Goal: Contribute content: Add original content to the website for others to see

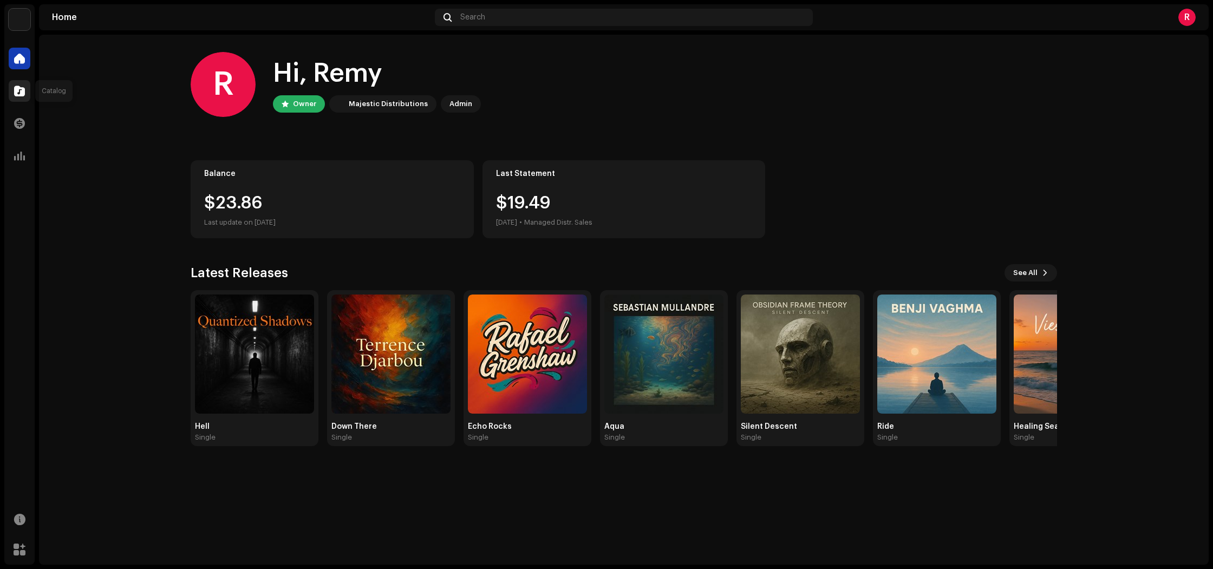
click at [25, 89] on div at bounding box center [20, 91] width 22 height 22
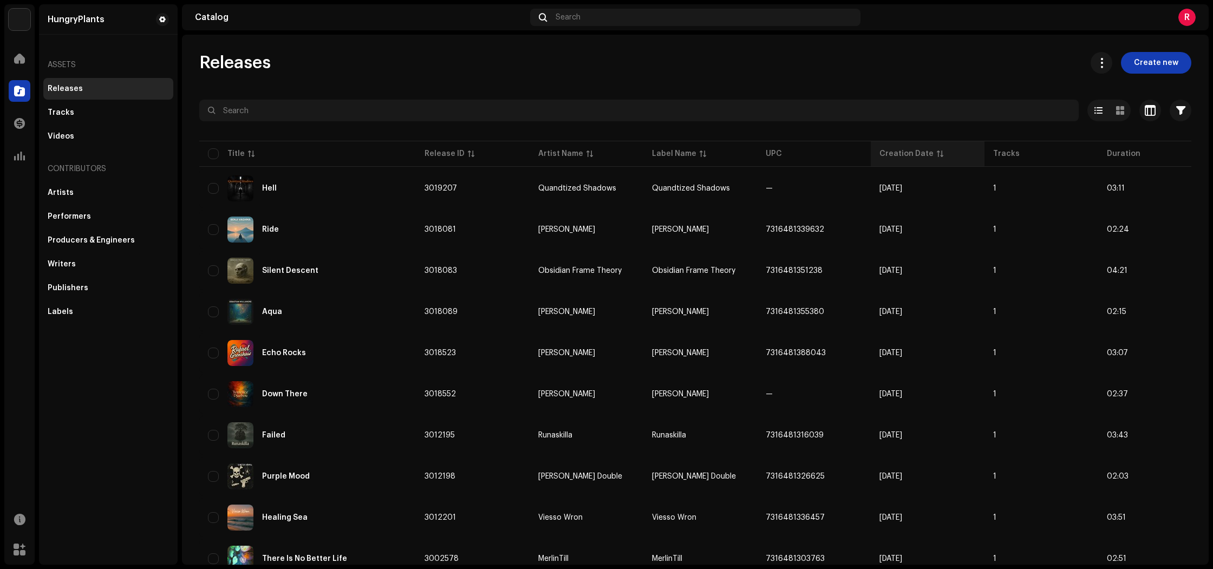
click at [916, 154] on div "Creation Date" at bounding box center [906, 153] width 54 height 11
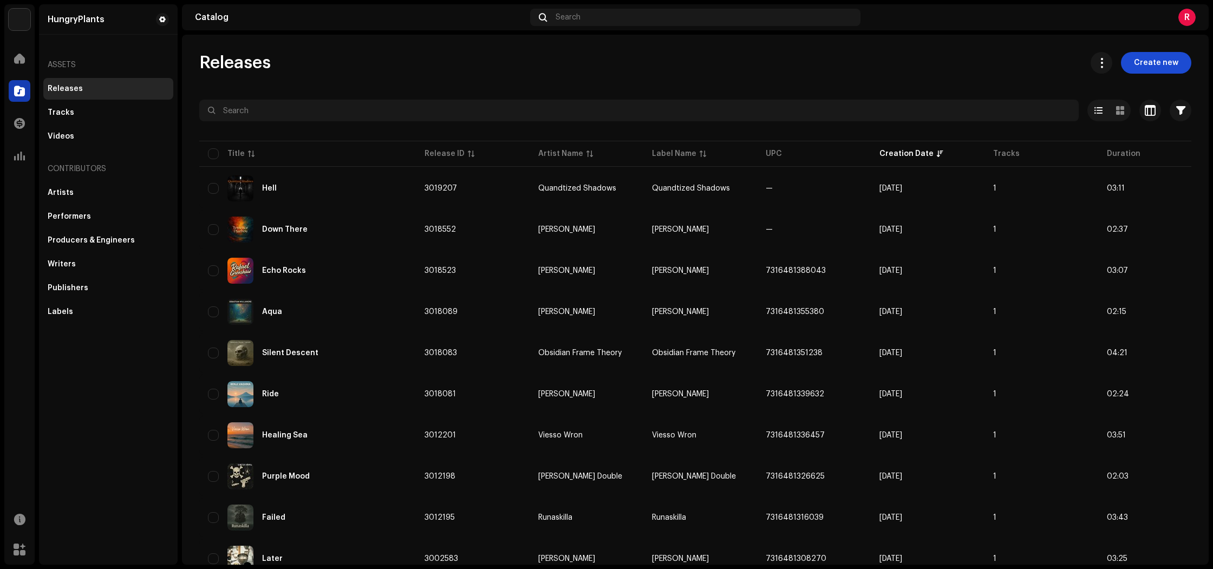
click at [1170, 66] on span "Create new" at bounding box center [1156, 63] width 44 height 22
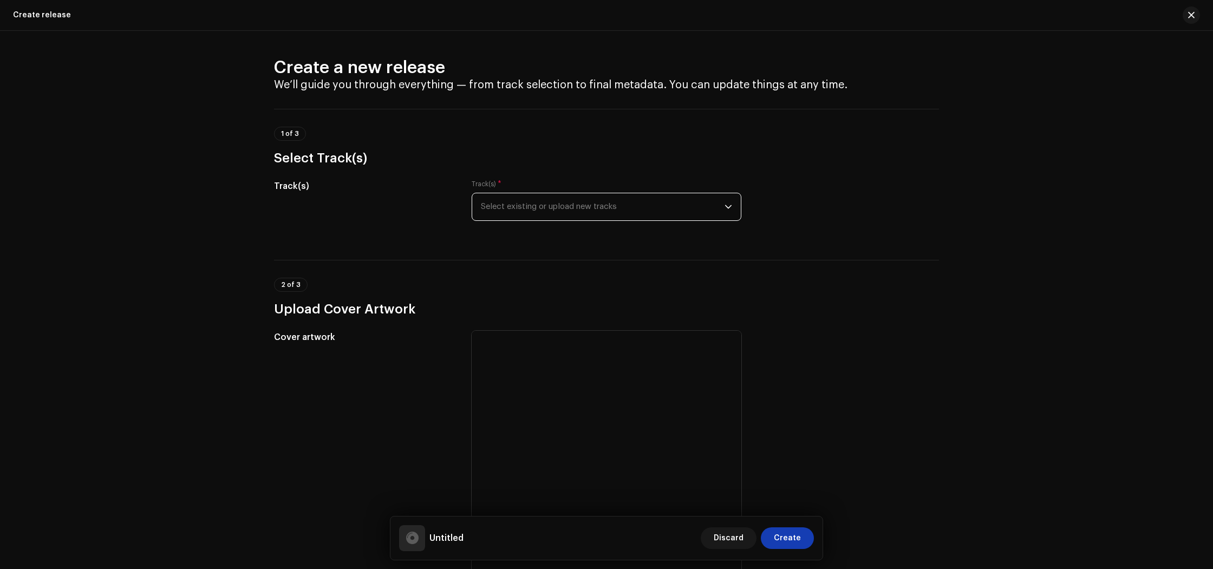
click at [591, 204] on span "Select existing or upload new tracks" at bounding box center [603, 206] width 244 height 27
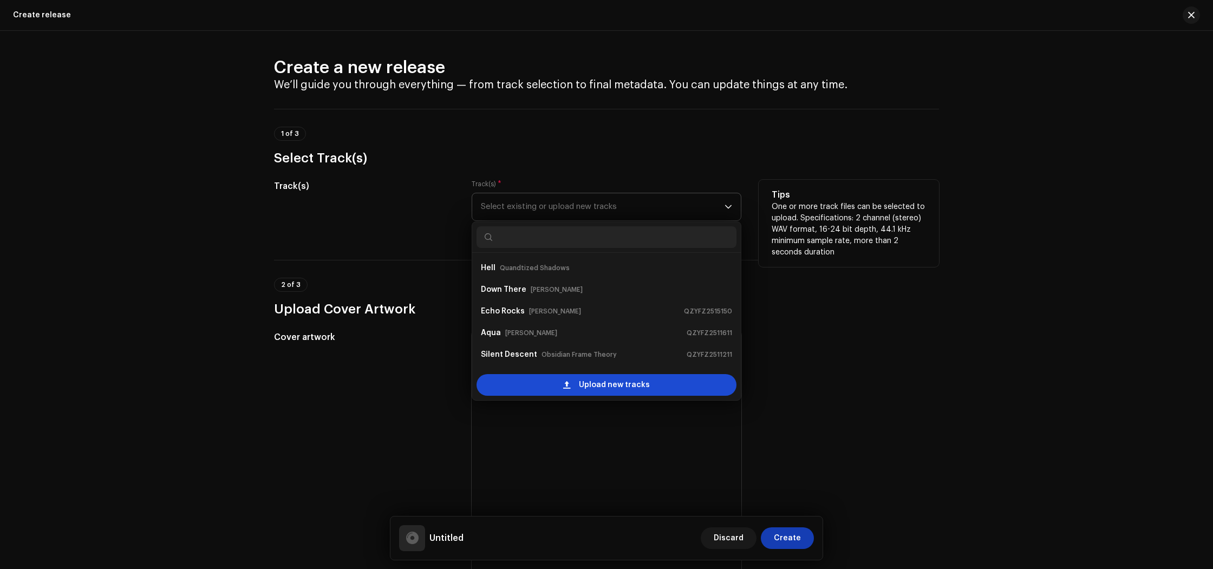
click at [614, 382] on span "Upload new tracks" at bounding box center [614, 385] width 71 height 22
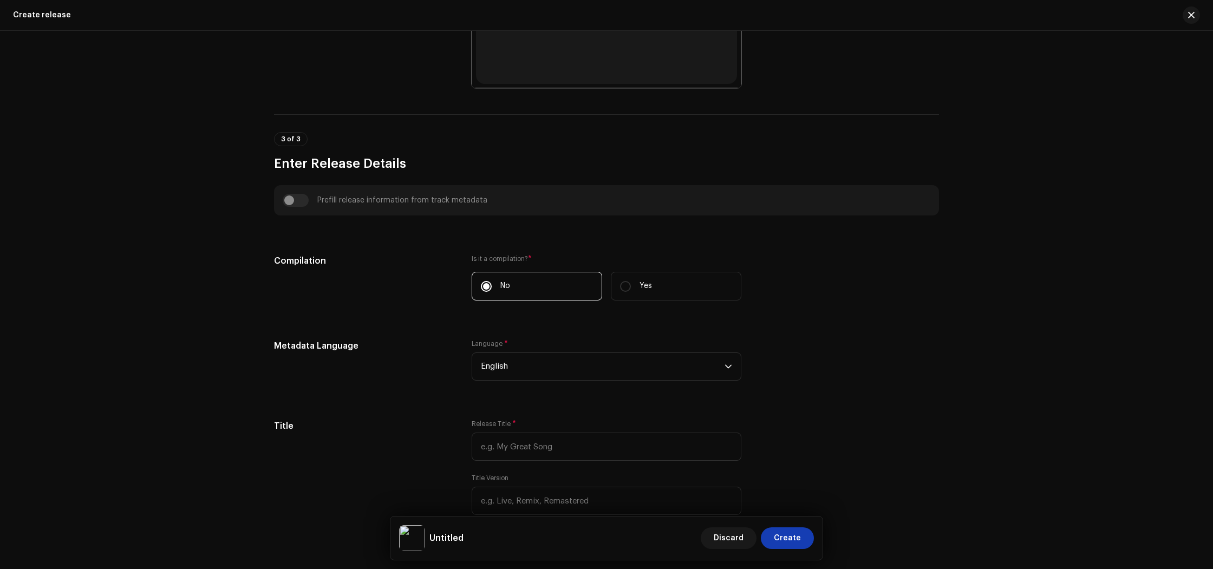
scroll to position [725, 0]
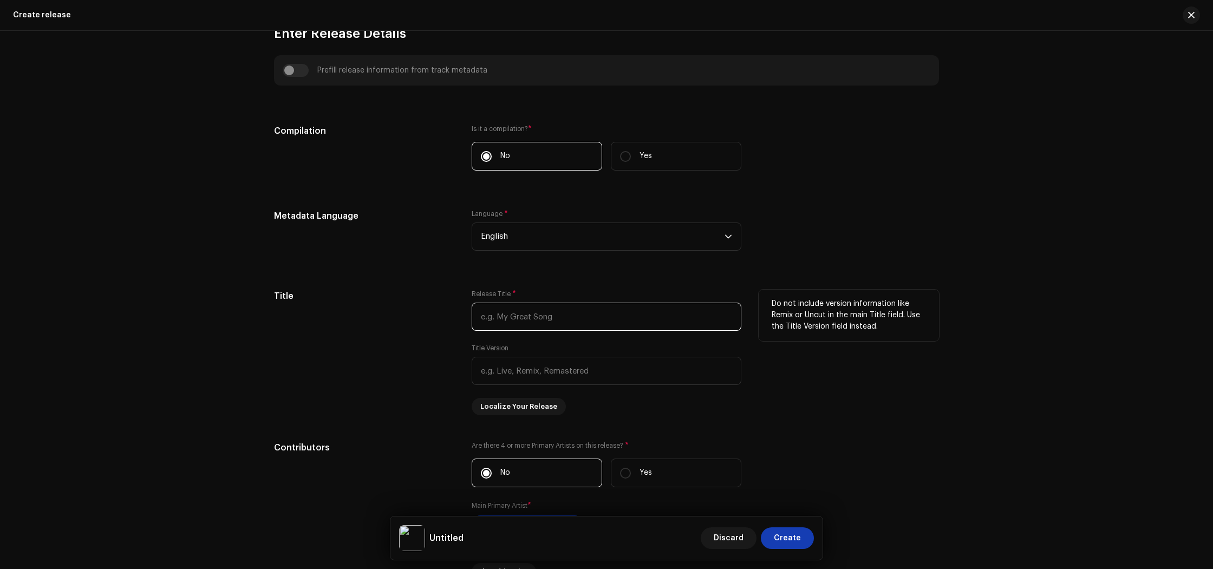
click at [523, 320] on input "text" at bounding box center [607, 317] width 270 height 28
type input "Summer Camp"
click at [875, 402] on div "Do not include version information like Remix or Uncut in the main Title field.…" at bounding box center [849, 353] width 180 height 126
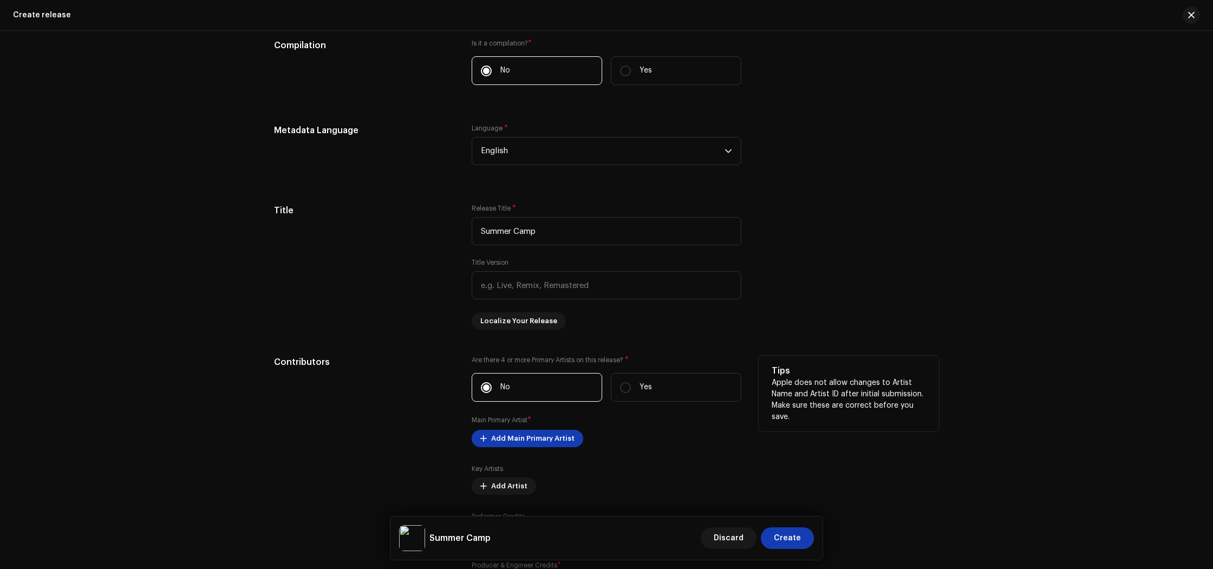
scroll to position [872, 0]
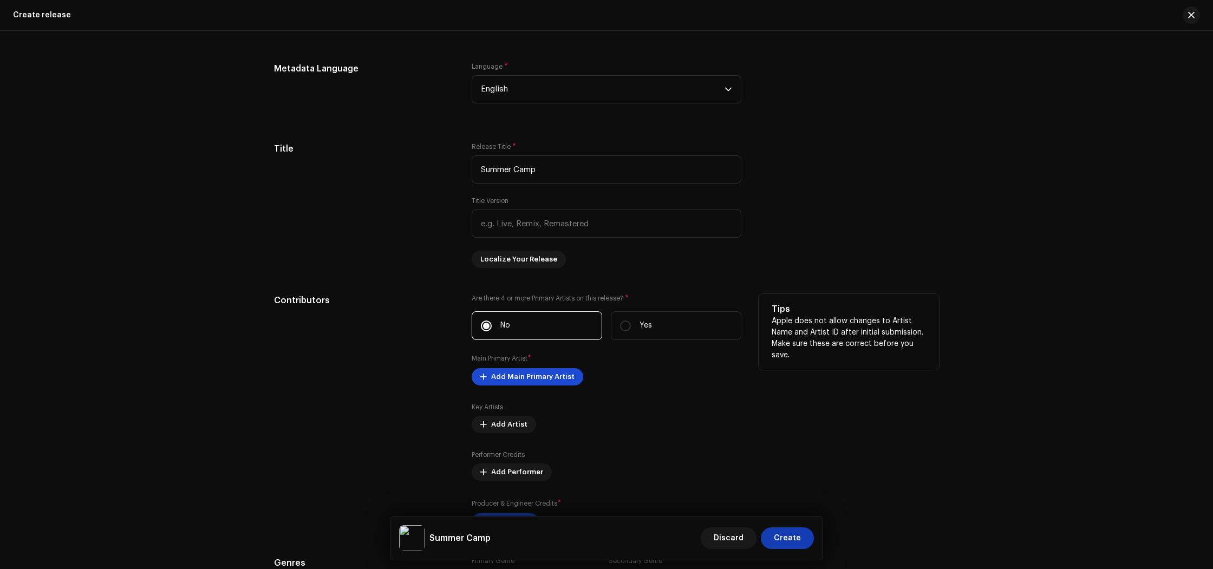
click at [531, 384] on span "Add Main Primary Artist" at bounding box center [532, 377] width 83 height 22
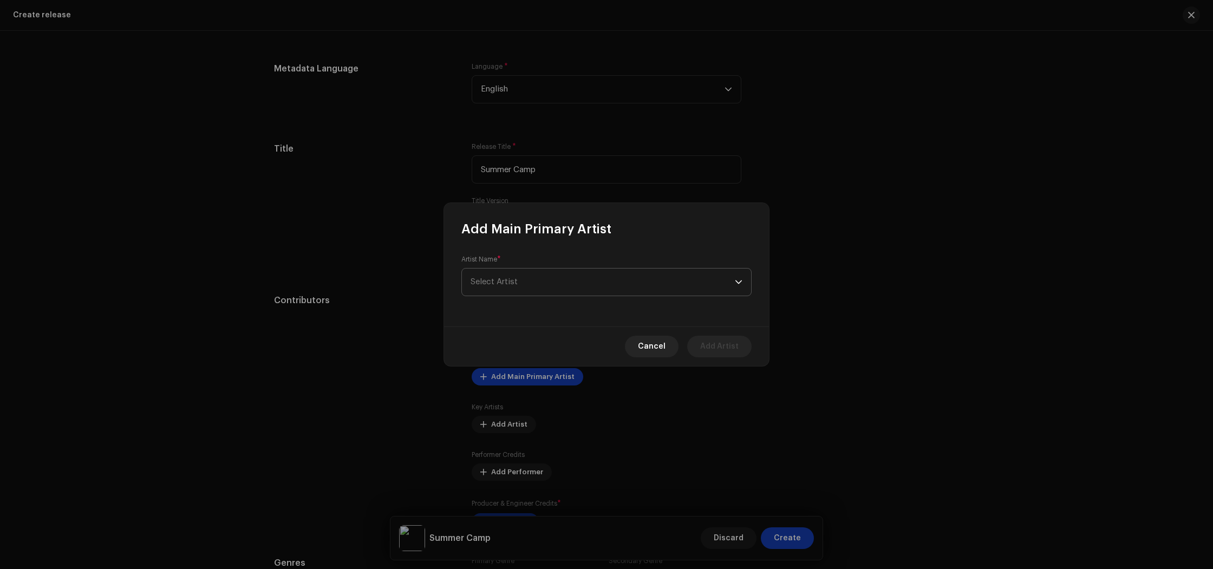
click at [524, 292] on span "Select Artist" at bounding box center [603, 282] width 264 height 27
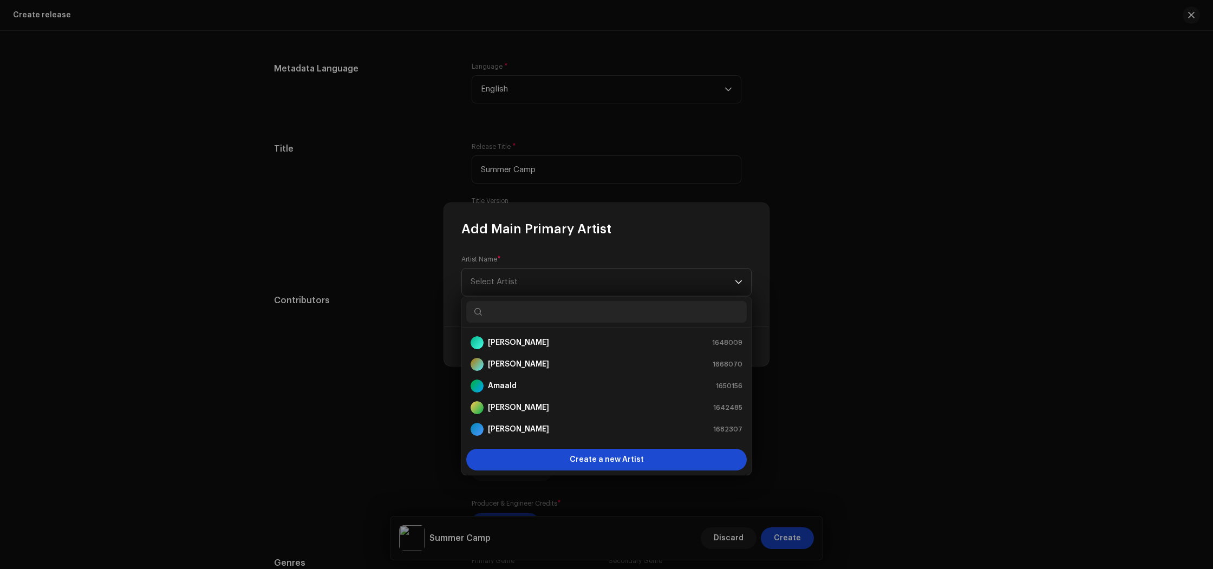
click at [593, 466] on span "Create a new Artist" at bounding box center [607, 460] width 74 height 22
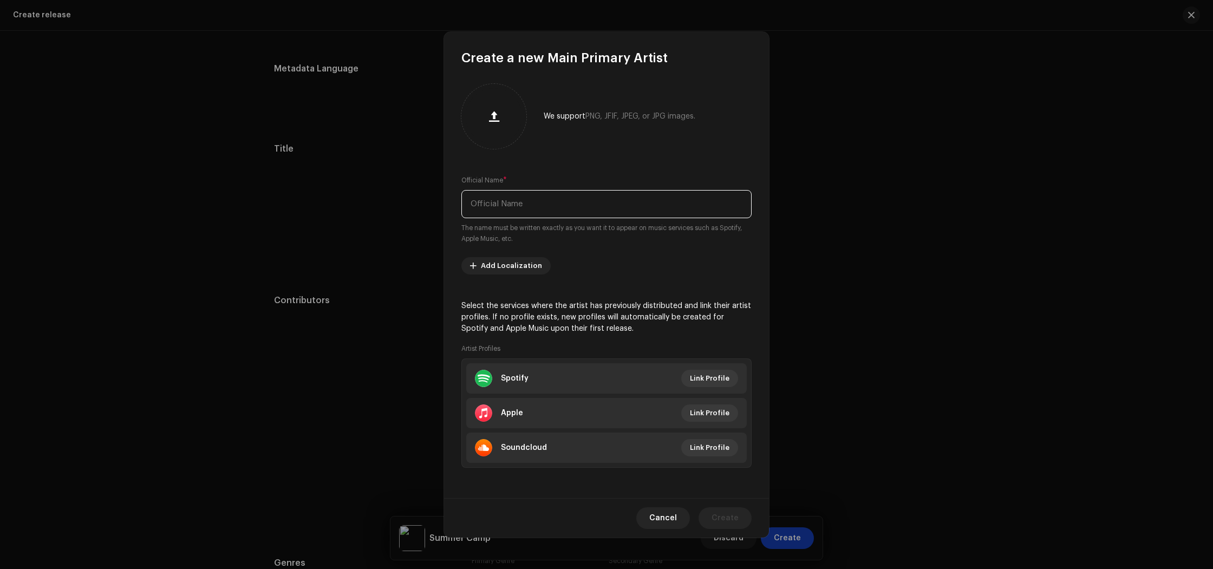
click at [538, 204] on input "text" at bounding box center [606, 204] width 290 height 28
paste input "Summer Camp [PERSON_NAME]"
drag, startPoint x: 540, startPoint y: 204, endPoint x: 432, endPoint y: 203, distance: 108.3
click at [432, 203] on div "Create a new Main Primary Artist We support PNG, JFIF, JPEG, or JPG images. Off…" at bounding box center [606, 284] width 1213 height 569
type input "[PERSON_NAME]"
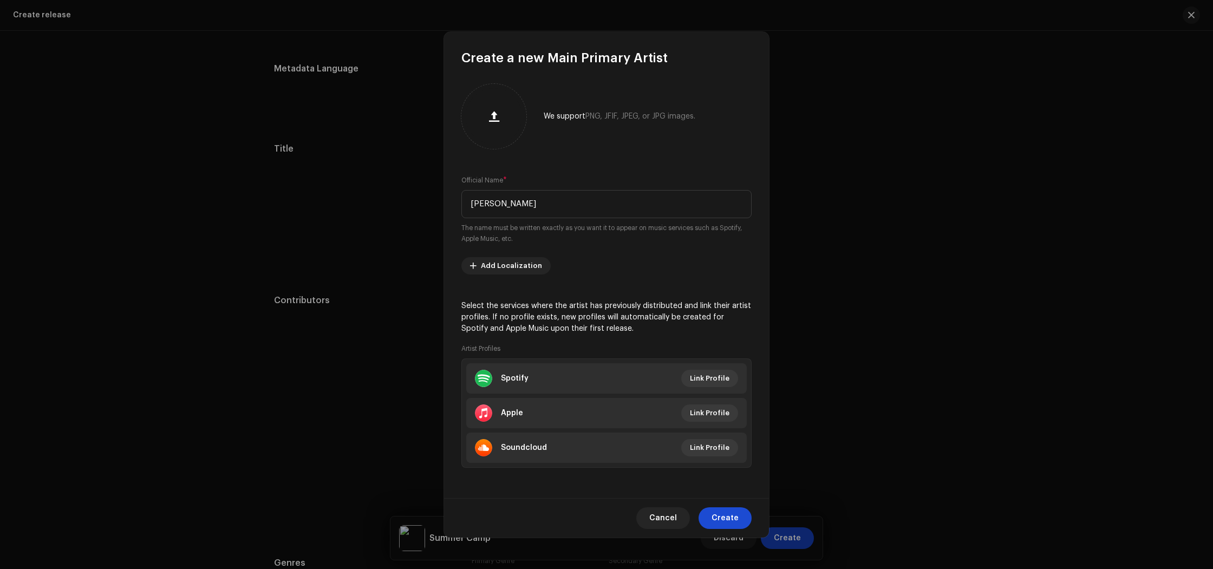
click at [718, 514] on span "Create" at bounding box center [725, 518] width 27 height 22
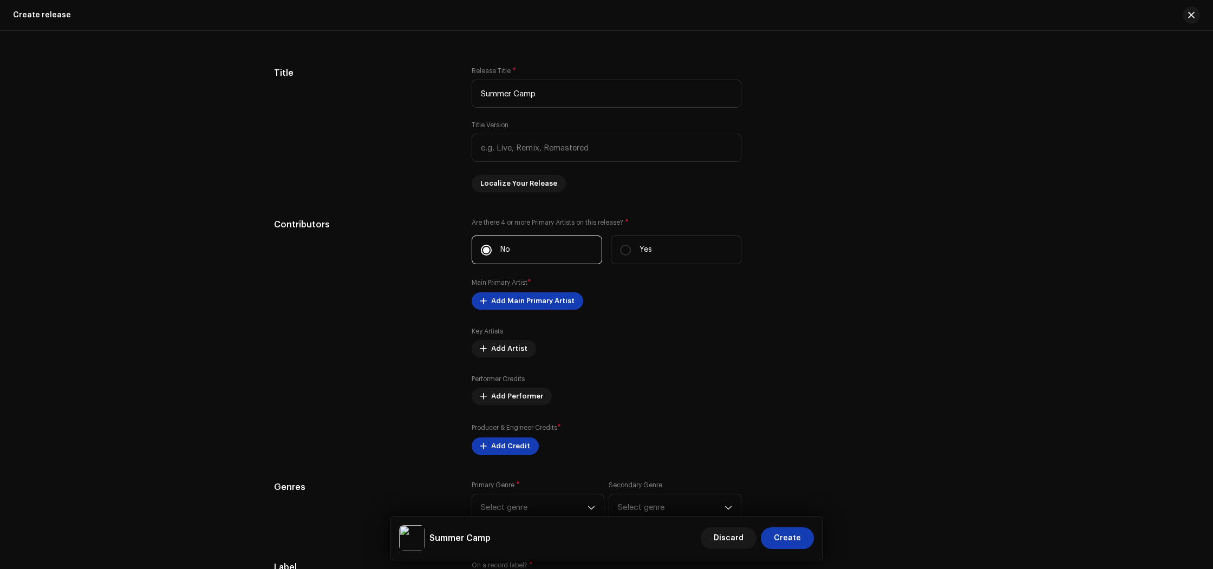
scroll to position [948, 0]
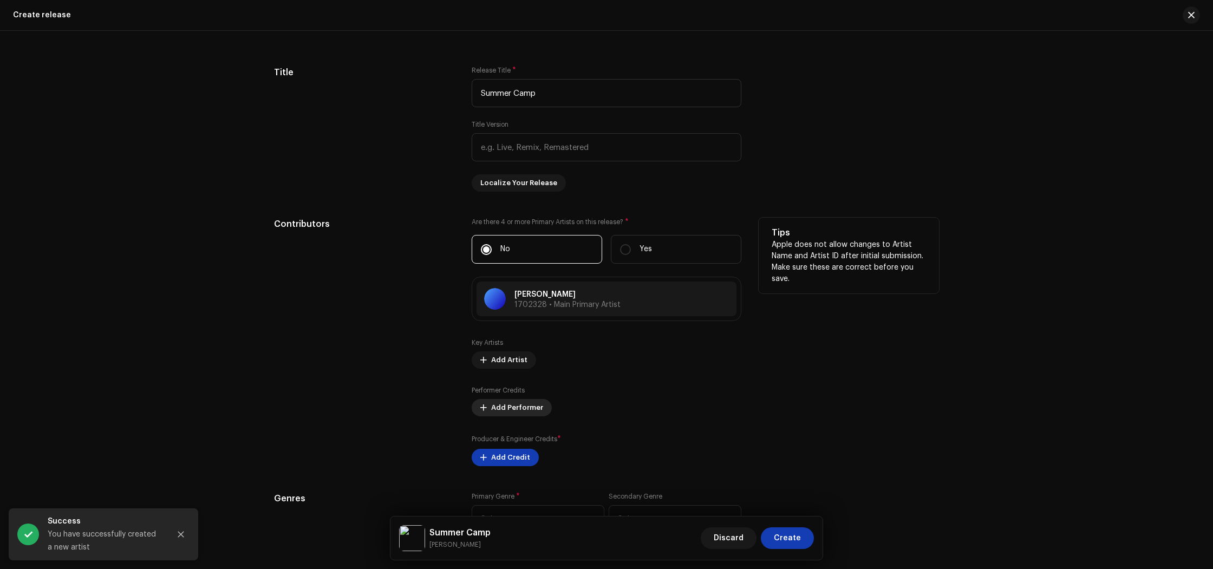
click at [503, 413] on span "Add Performer" at bounding box center [517, 408] width 52 height 22
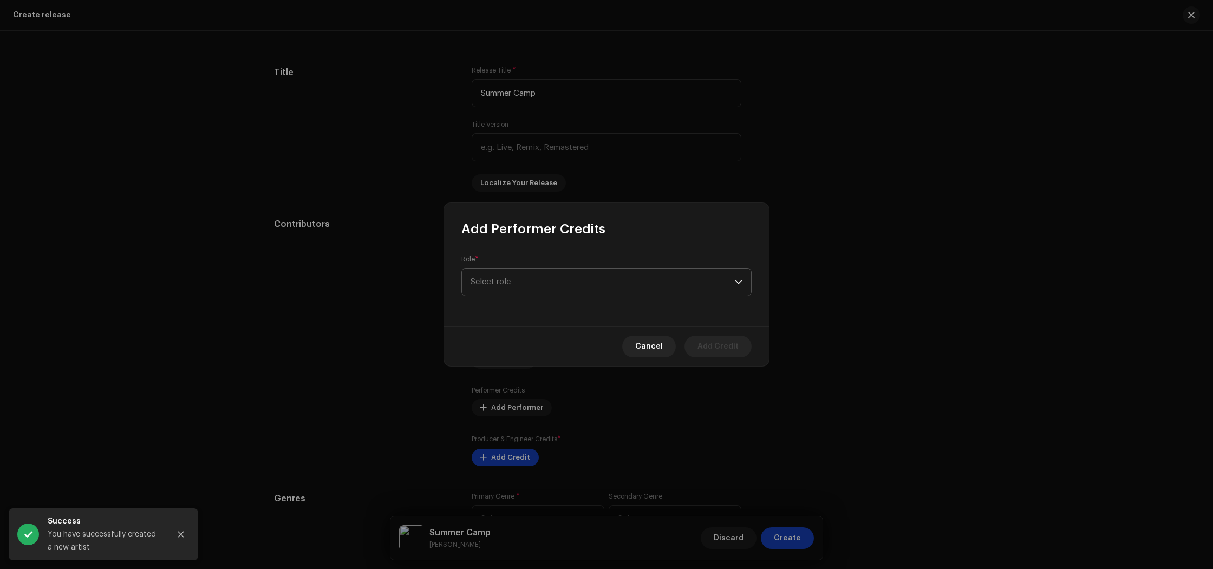
click at [521, 279] on span "Select role" at bounding box center [603, 282] width 264 height 27
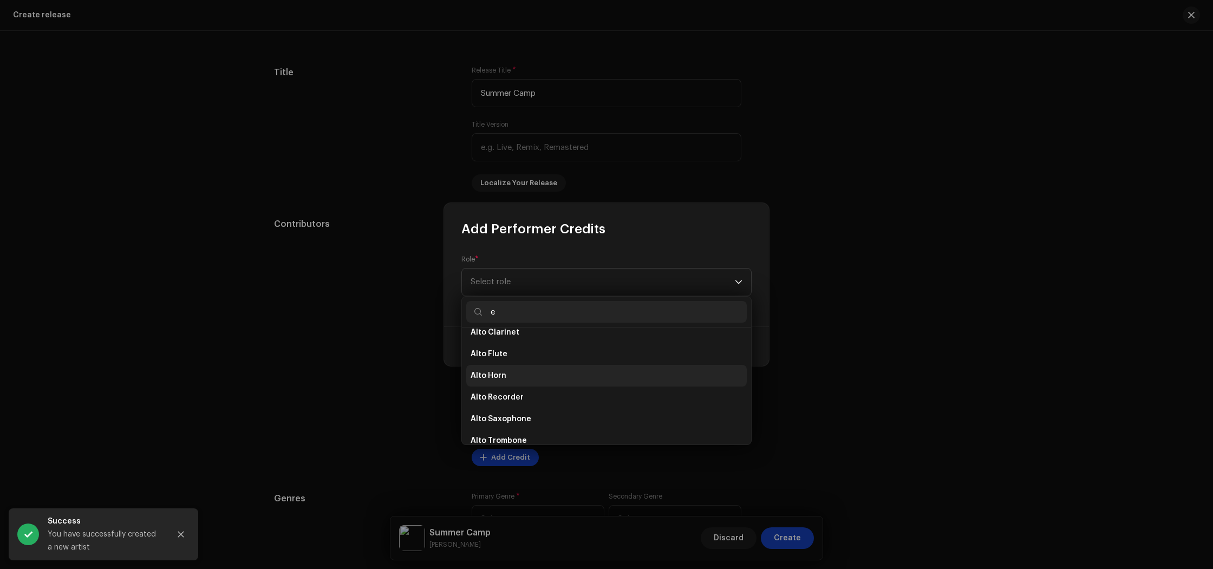
scroll to position [54, 0]
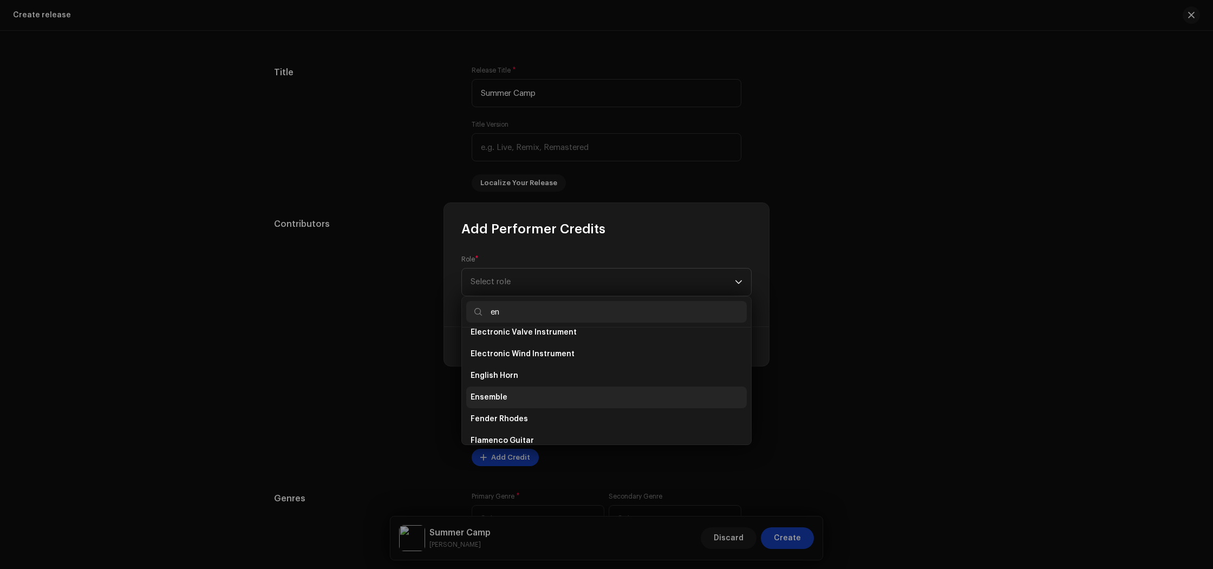
type input "en"
click at [516, 393] on li "Ensemble" at bounding box center [606, 398] width 281 height 22
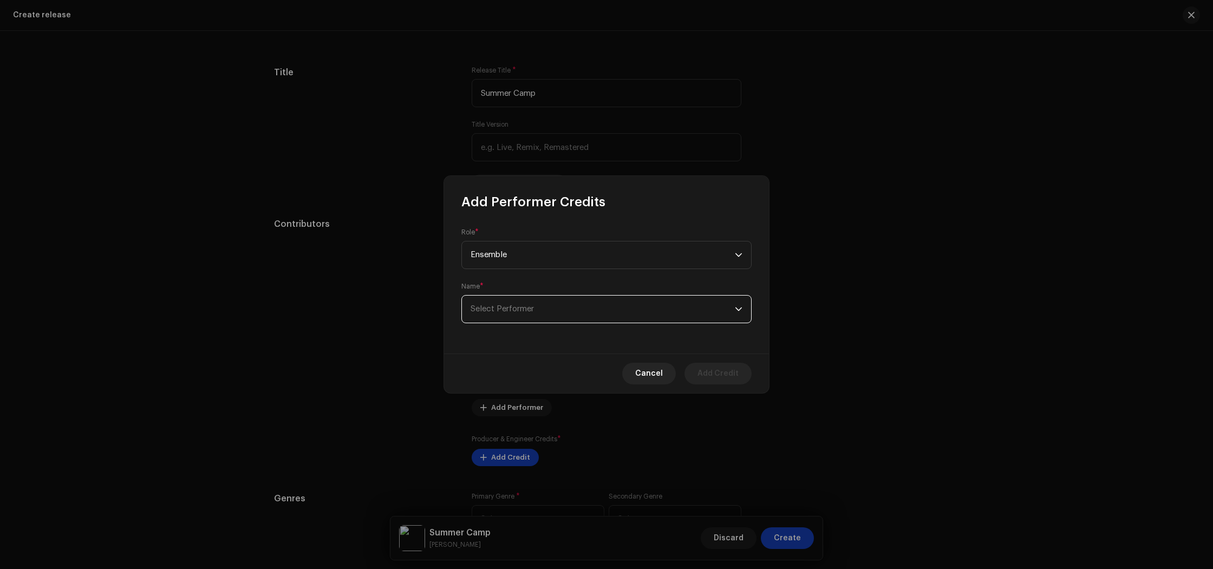
click at [514, 303] on span "Select Performer" at bounding box center [603, 309] width 264 height 27
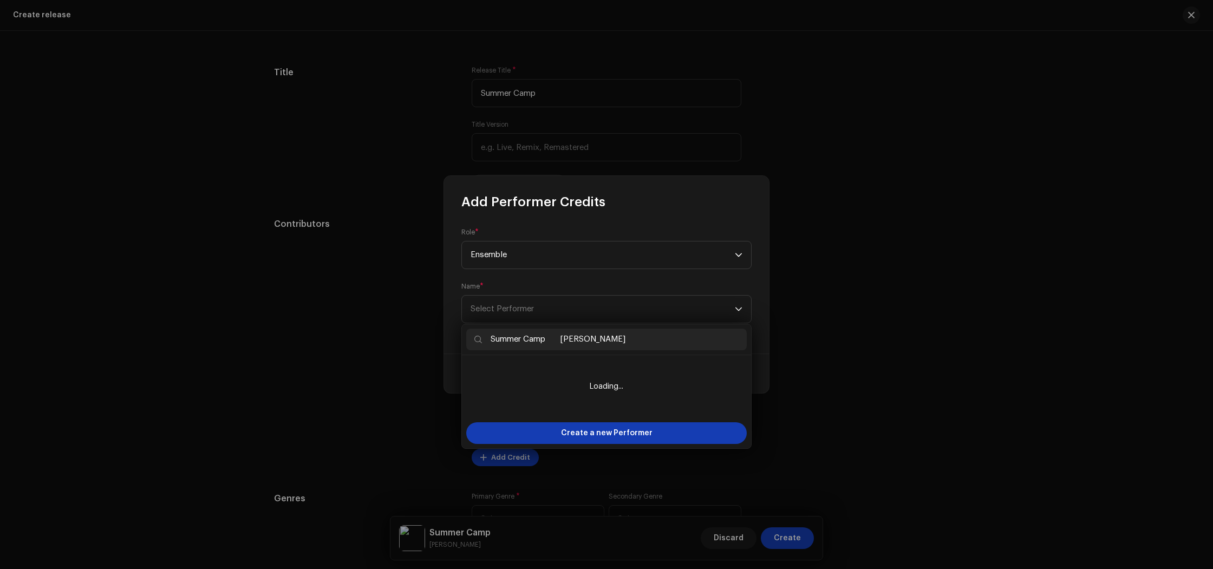
drag, startPoint x: 561, startPoint y: 339, endPoint x: 479, endPoint y: 337, distance: 81.8
click at [479, 337] on p-iconfield "Summer Camp [PERSON_NAME]" at bounding box center [606, 340] width 281 height 22
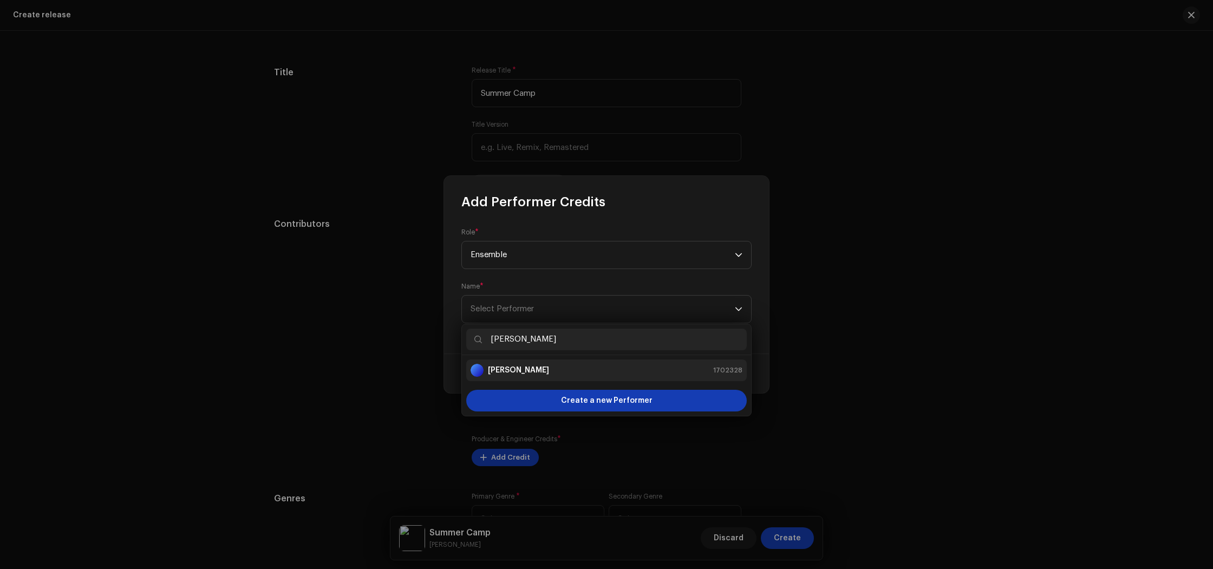
type input "[PERSON_NAME]"
click at [534, 369] on div "[PERSON_NAME] 1702328" at bounding box center [607, 370] width 272 height 13
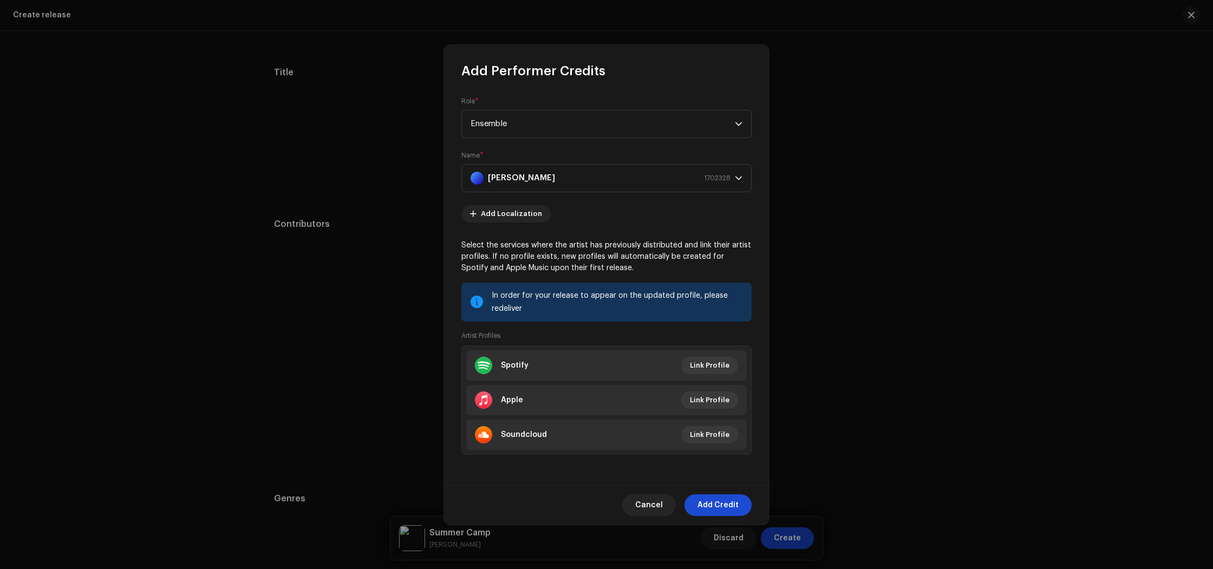
click at [731, 507] on span "Add Credit" at bounding box center [718, 505] width 41 height 22
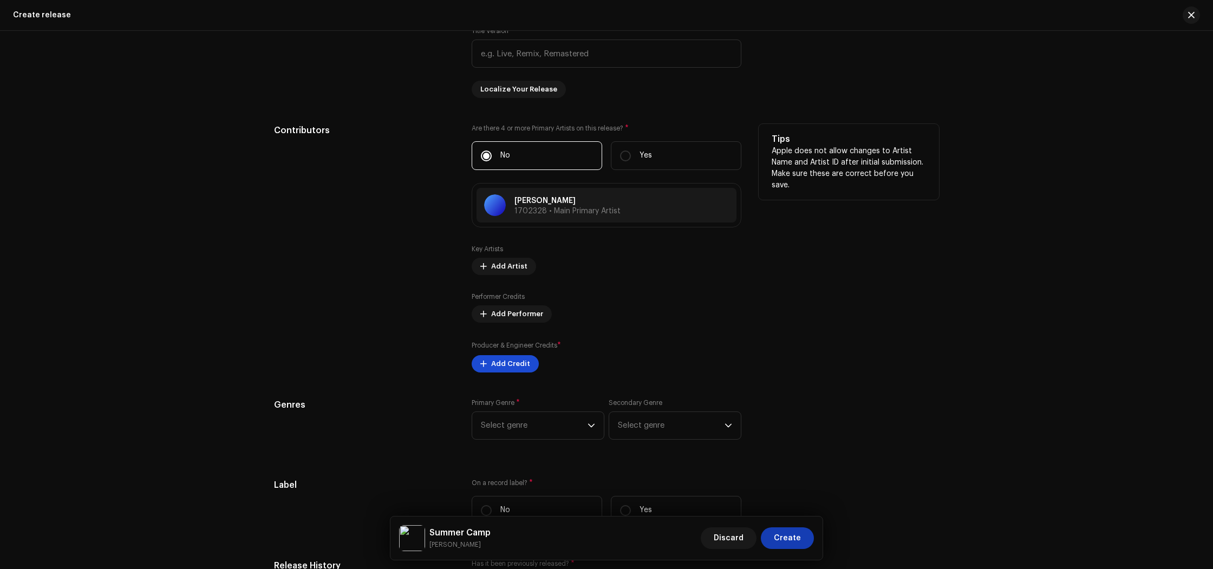
scroll to position [1044, 0]
click at [494, 362] on span "Add Credit" at bounding box center [510, 362] width 39 height 22
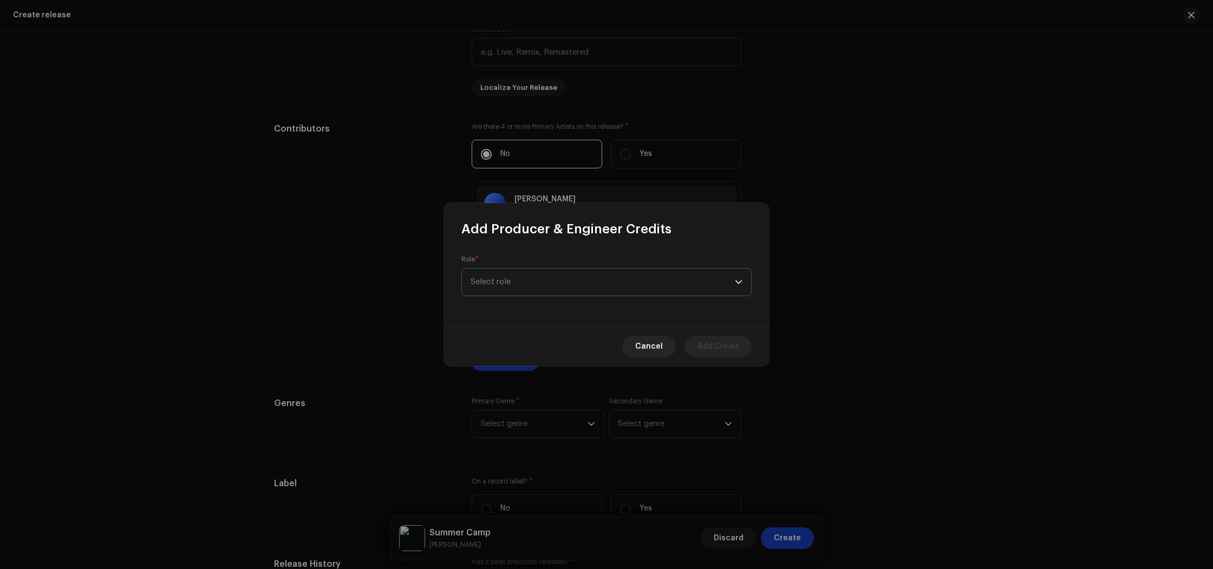
click at [546, 269] on span "Select role" at bounding box center [603, 282] width 264 height 27
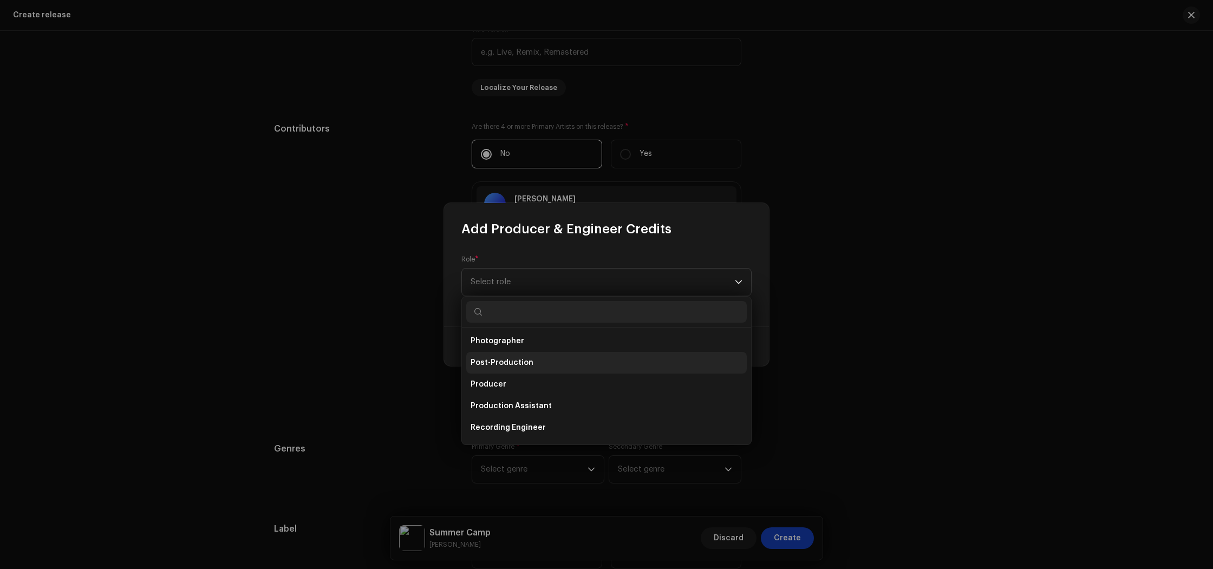
scroll to position [413, 0]
click at [529, 368] on li "Producer" at bounding box center [606, 363] width 281 height 22
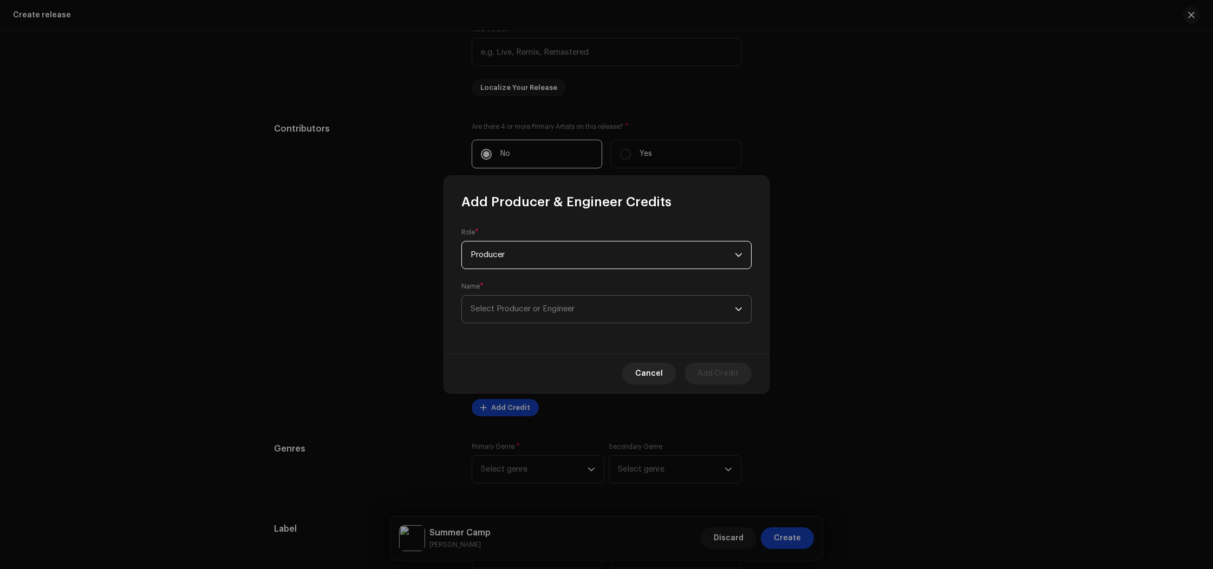
click at [520, 310] on span "Select Producer or Engineer" at bounding box center [523, 309] width 104 height 8
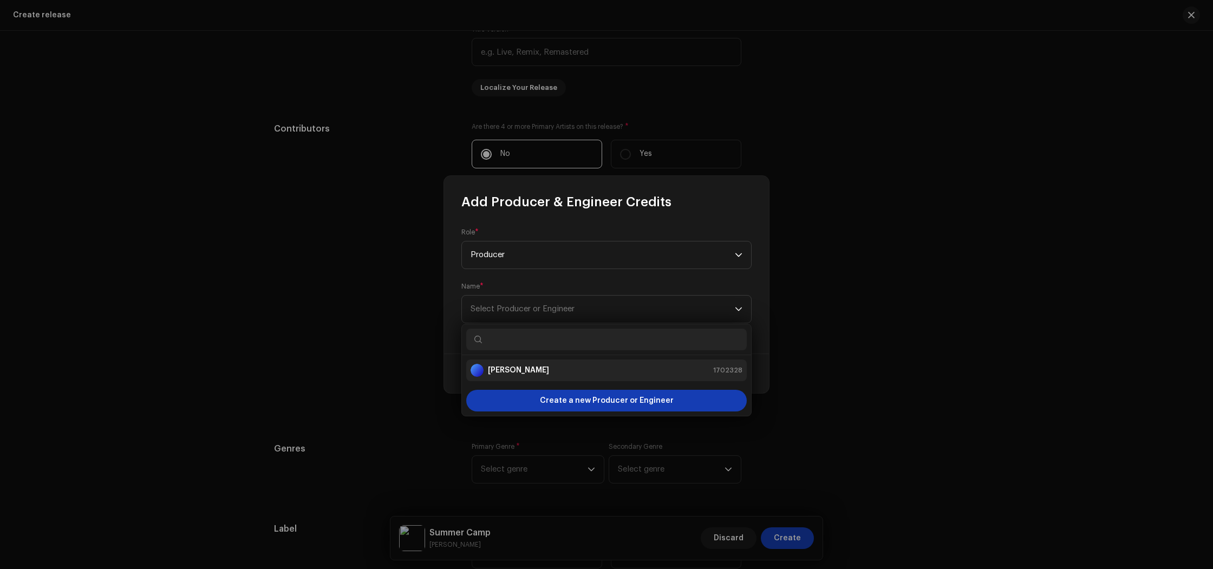
click at [516, 369] on strong "[PERSON_NAME]" at bounding box center [518, 370] width 61 height 11
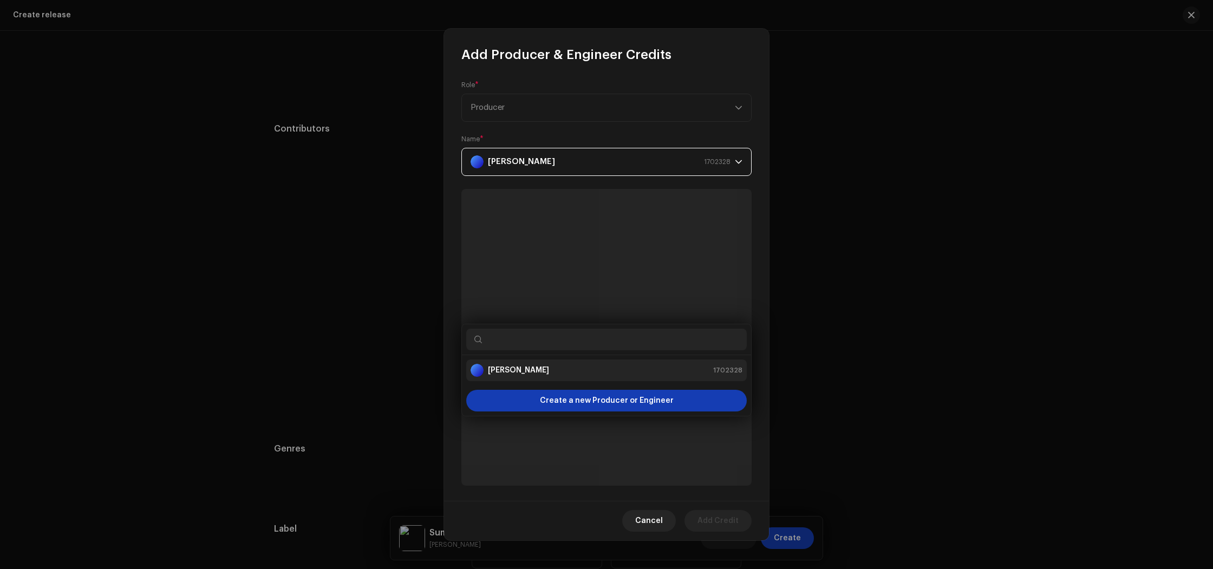
scroll to position [1087, 0]
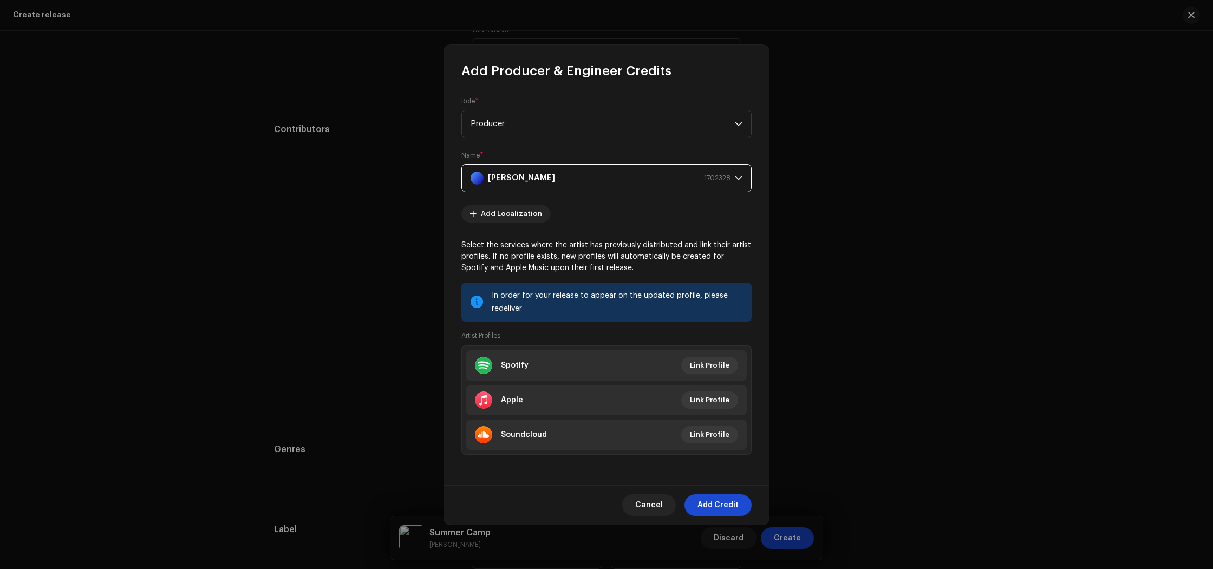
click at [712, 498] on span "Add Credit" at bounding box center [718, 505] width 41 height 22
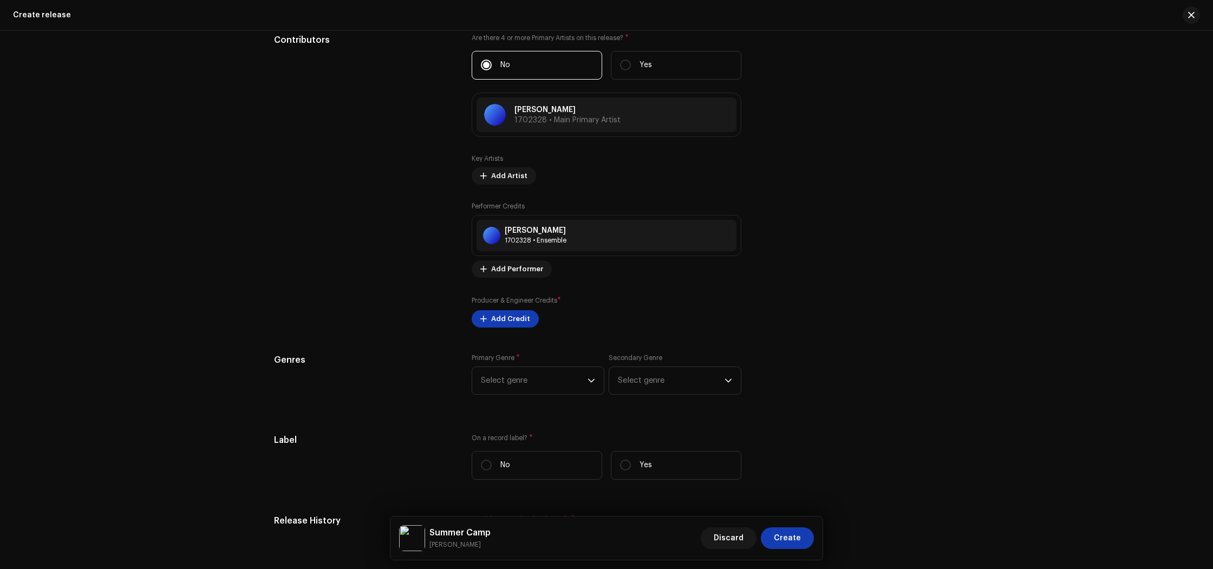
scroll to position [1177, 0]
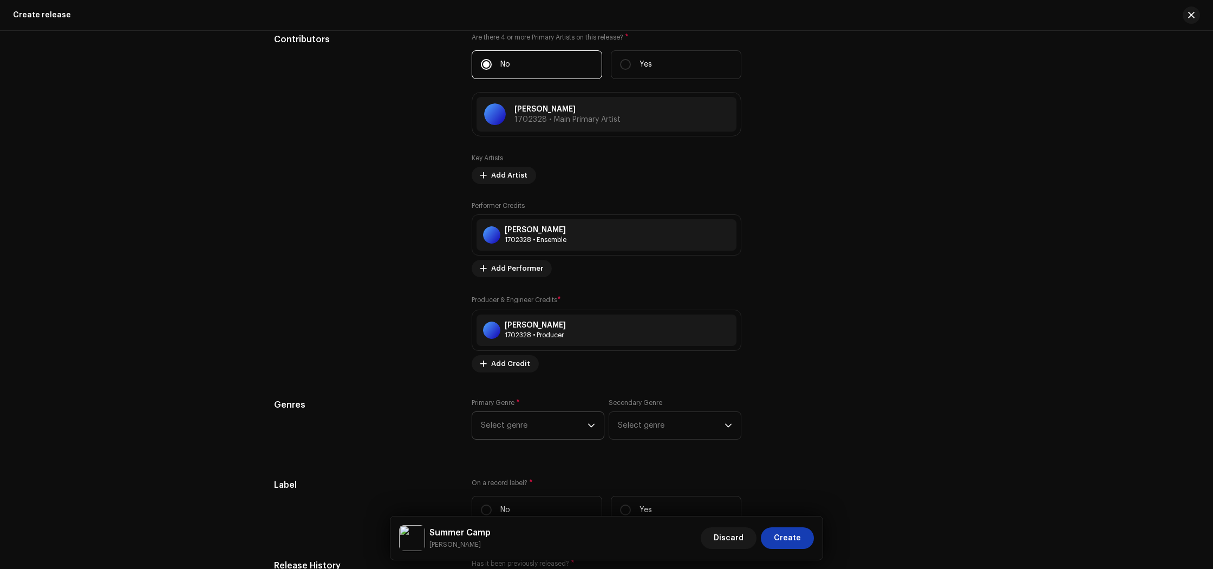
click at [546, 429] on span "Select genre" at bounding box center [534, 425] width 107 height 27
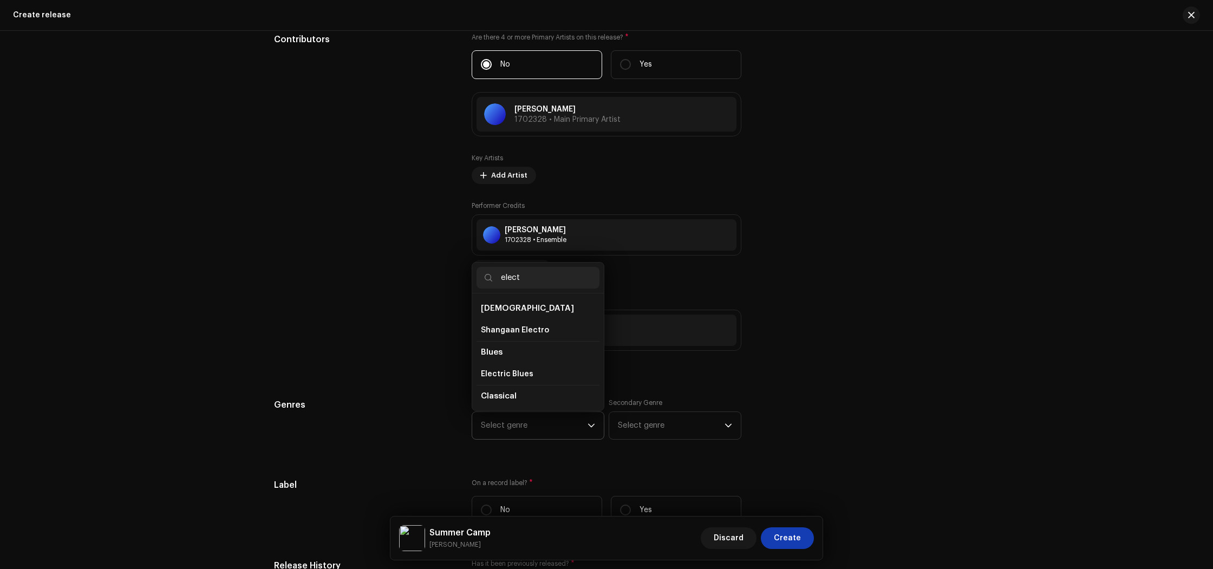
type input "electr"
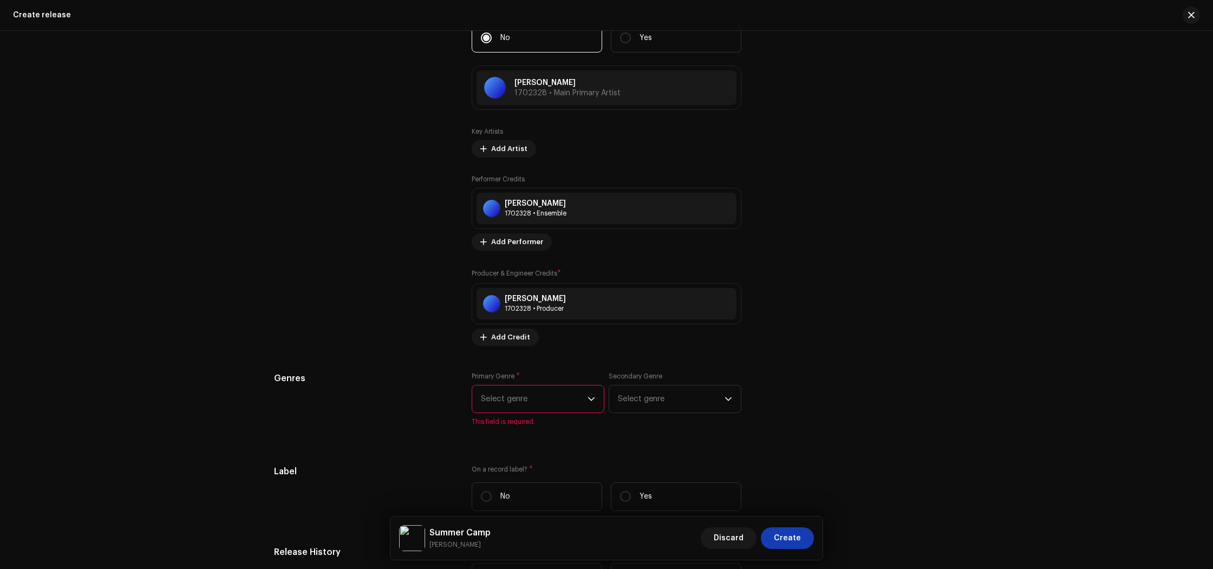
scroll to position [1207, 0]
click at [533, 395] on span "Select genre" at bounding box center [534, 395] width 107 height 27
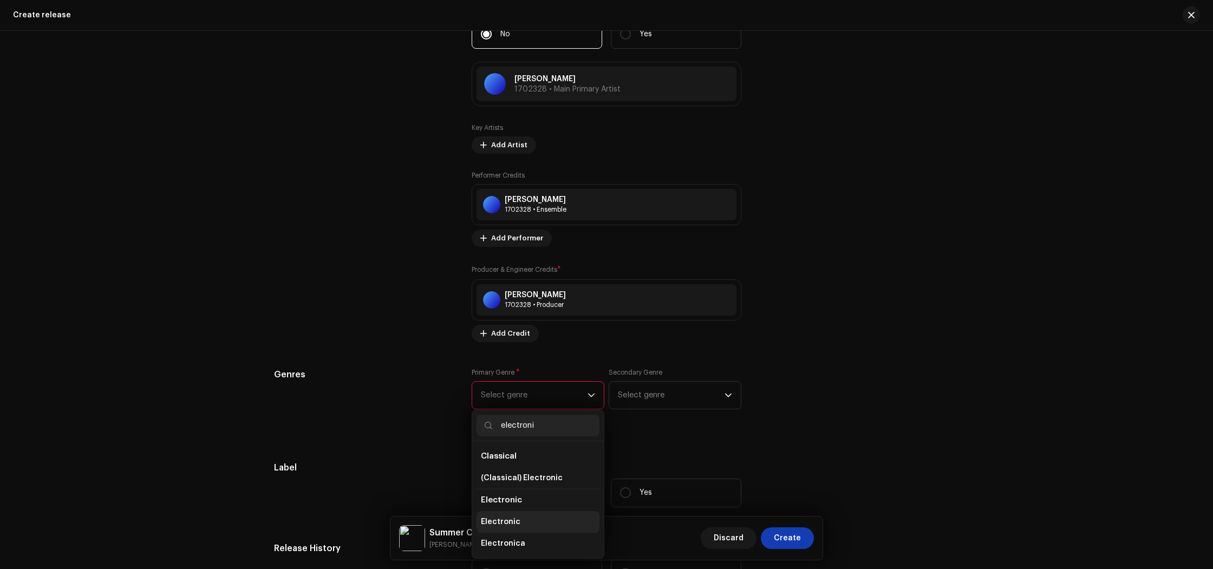
type input "electroni"
click at [529, 524] on li "Electronic" at bounding box center [538, 522] width 123 height 22
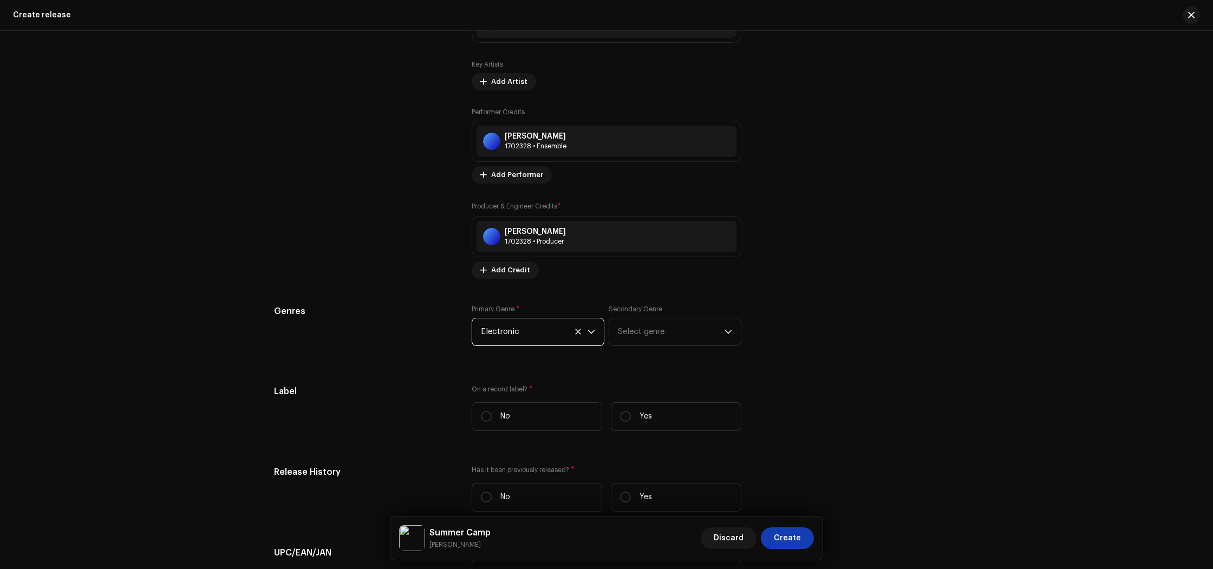
scroll to position [1287, 0]
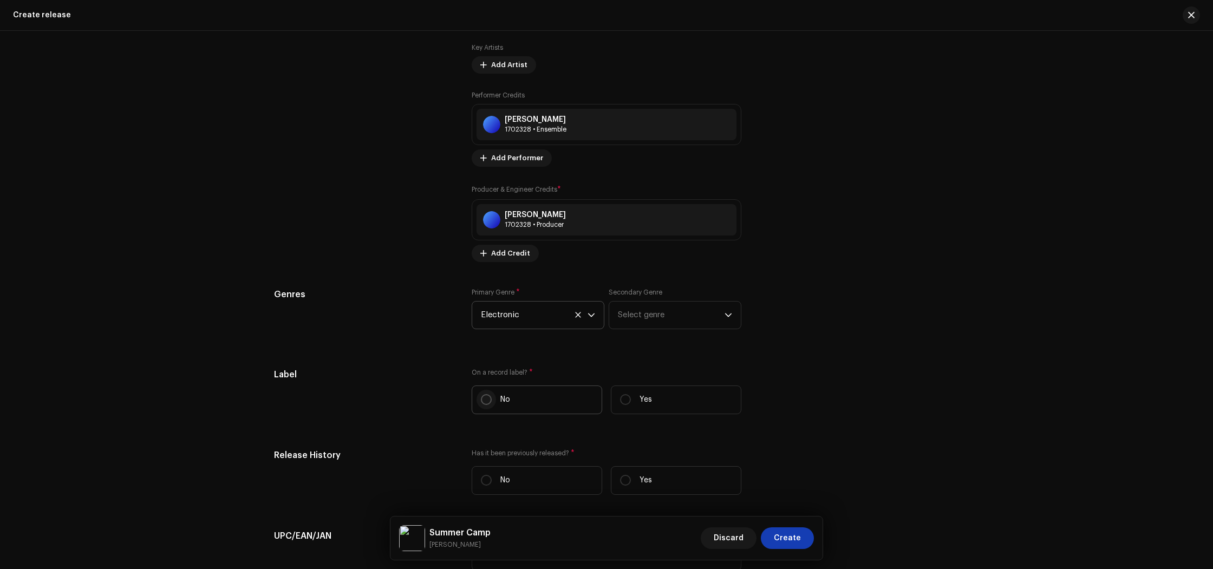
click at [481, 401] on input "No" at bounding box center [486, 399] width 11 height 11
radio input "true"
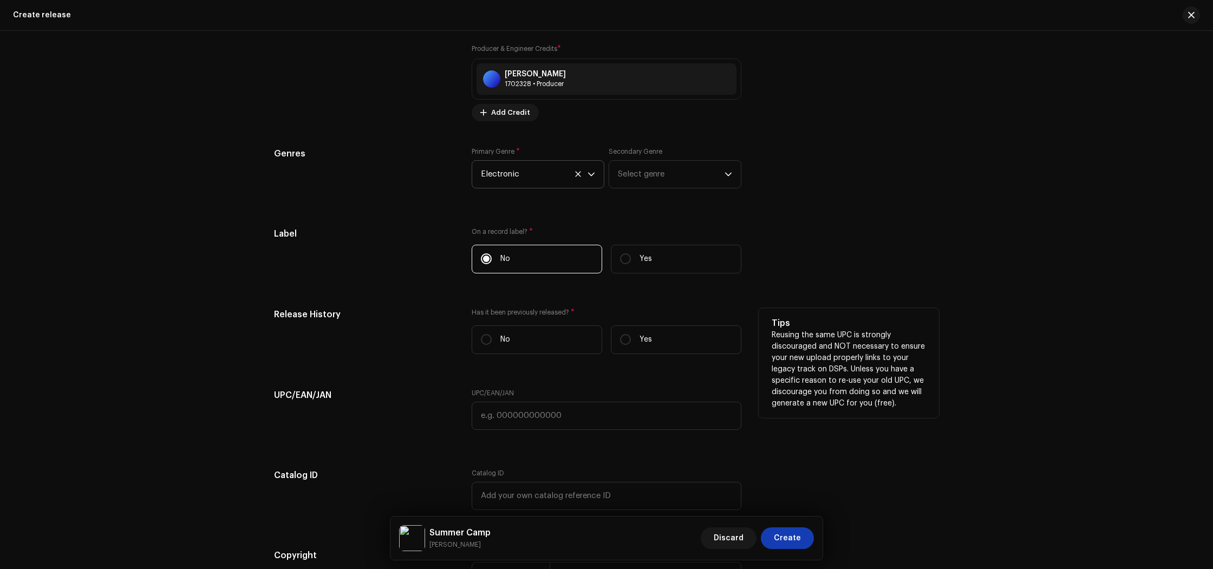
scroll to position [1452, 0]
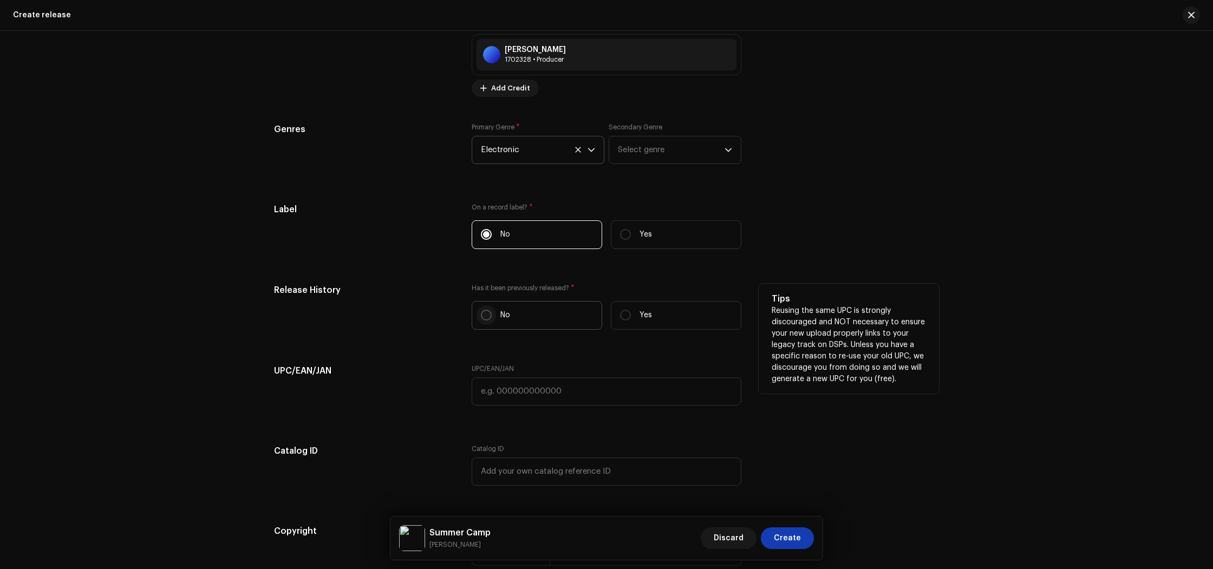
click at [484, 314] on input "No" at bounding box center [486, 315] width 11 height 11
radio input "true"
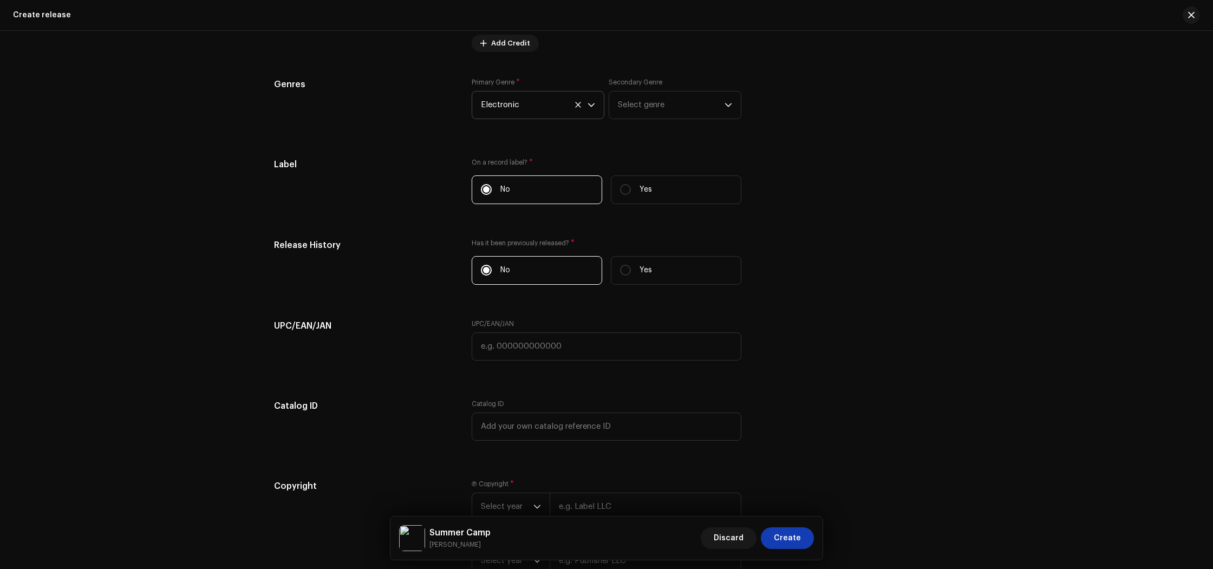
scroll to position [1539, 0]
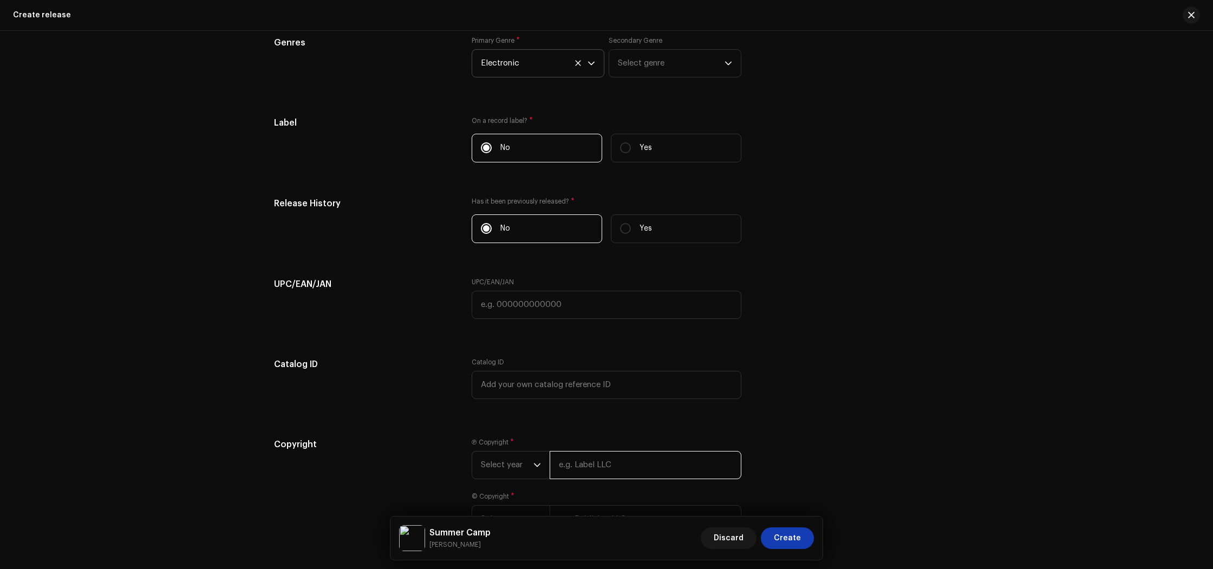
click at [588, 466] on input "text" at bounding box center [646, 465] width 192 height 28
paste input "Summer Camp [PERSON_NAME]"
drag, startPoint x: 627, startPoint y: 467, endPoint x: 507, endPoint y: 457, distance: 119.6
click at [507, 457] on div "Select year Summer Camp [PERSON_NAME]" at bounding box center [607, 465] width 270 height 28
drag, startPoint x: 609, startPoint y: 465, endPoint x: 557, endPoint y: 465, distance: 51.4
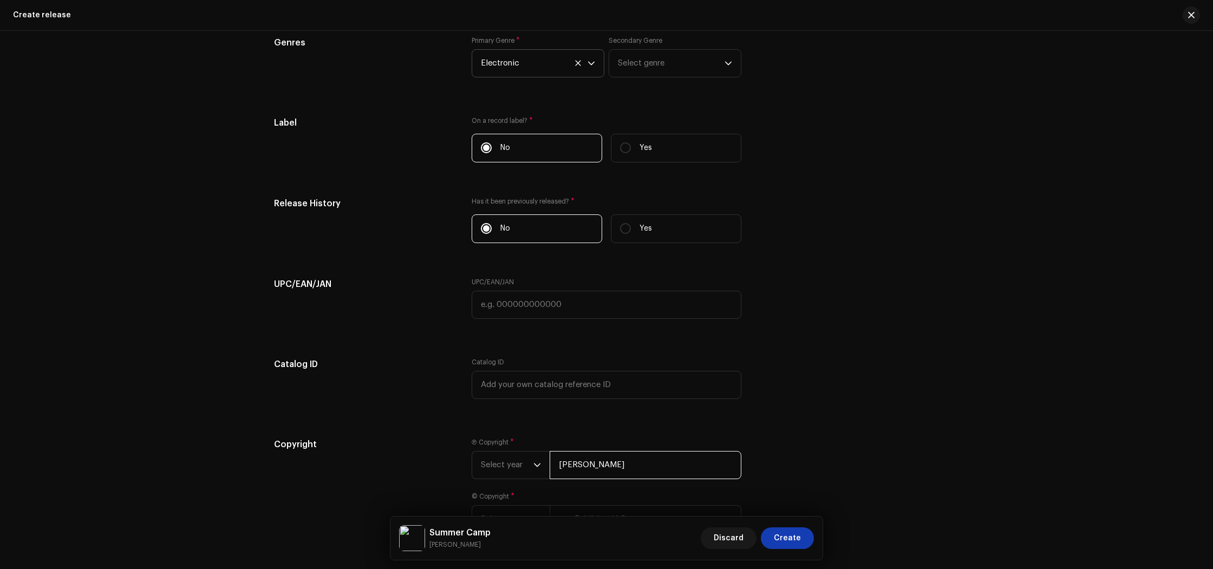
click at [557, 465] on input "[PERSON_NAME]" at bounding box center [646, 465] width 192 height 28
type input "[PERSON_NAME]"
click at [502, 462] on span "Select year" at bounding box center [507, 465] width 53 height 27
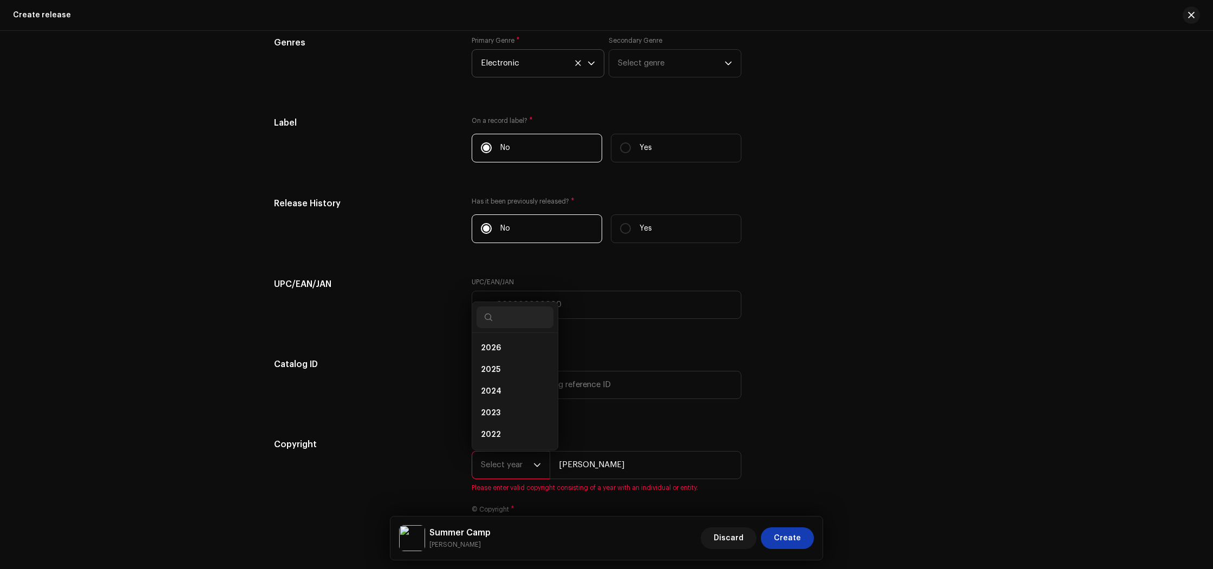
scroll to position [17, 0]
click at [499, 357] on li "2025" at bounding box center [515, 353] width 77 height 22
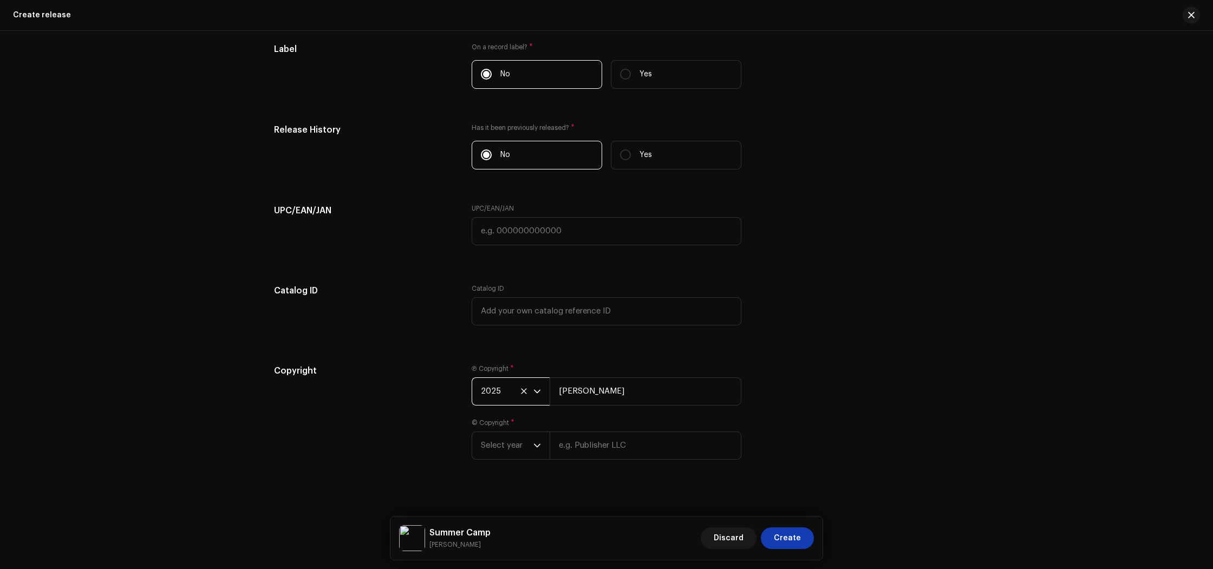
scroll to position [1624, 0]
click at [536, 440] on icon "dropdown trigger" at bounding box center [537, 438] width 8 height 8
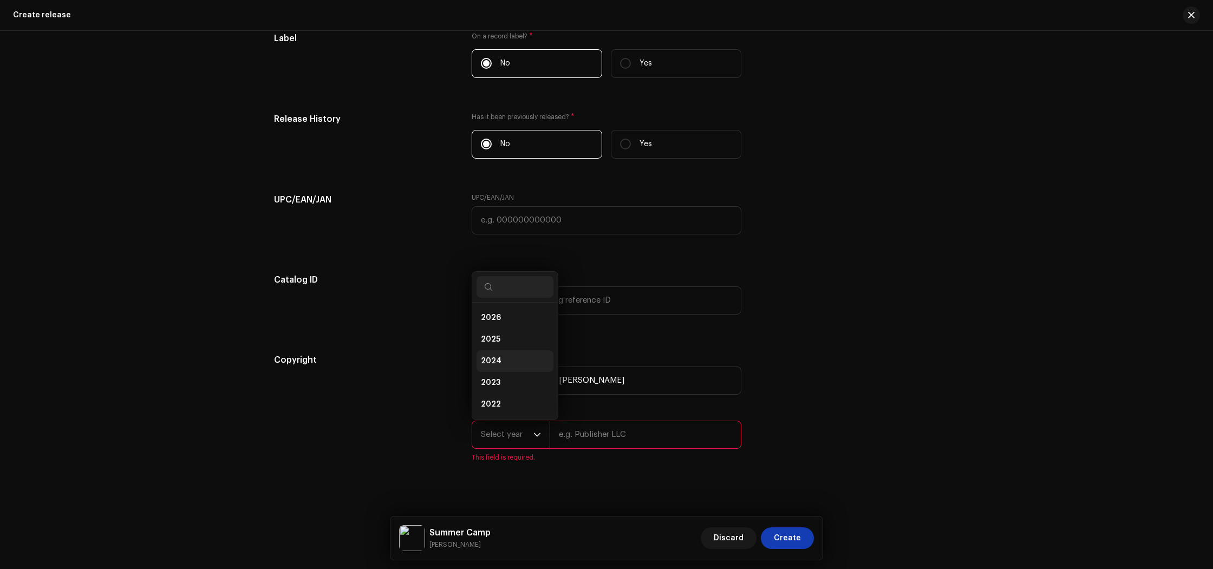
scroll to position [17, 0]
click at [491, 331] on li "2025" at bounding box center [515, 322] width 77 height 22
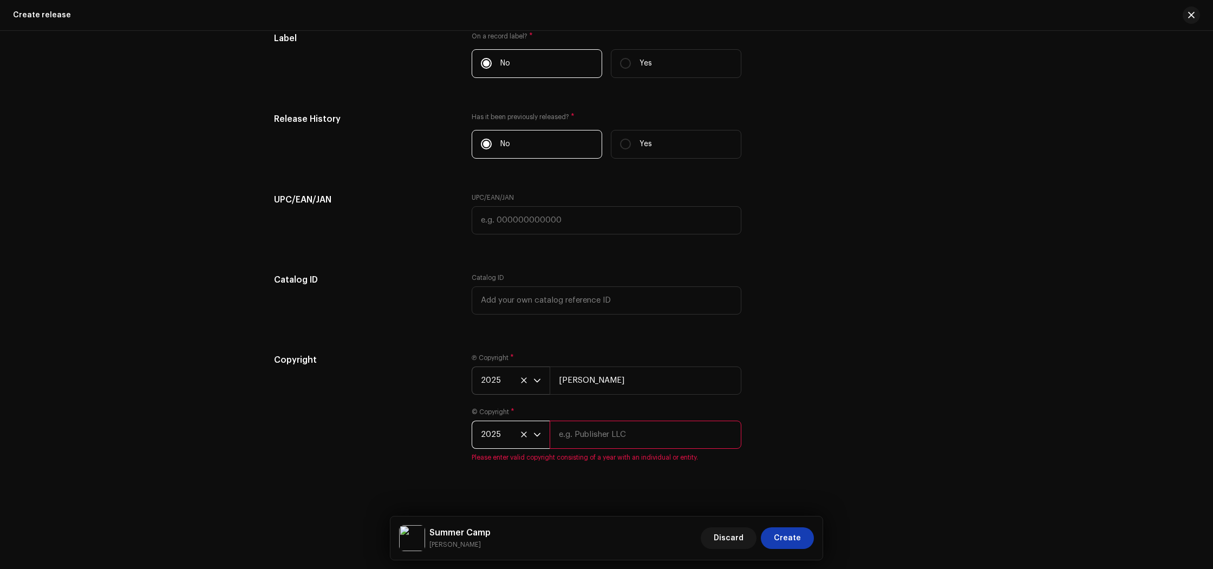
click at [601, 445] on input "text" at bounding box center [646, 435] width 192 height 28
paste input "[PERSON_NAME]"
type input "[PERSON_NAME]"
click at [363, 440] on div "Copyright" at bounding box center [364, 414] width 180 height 121
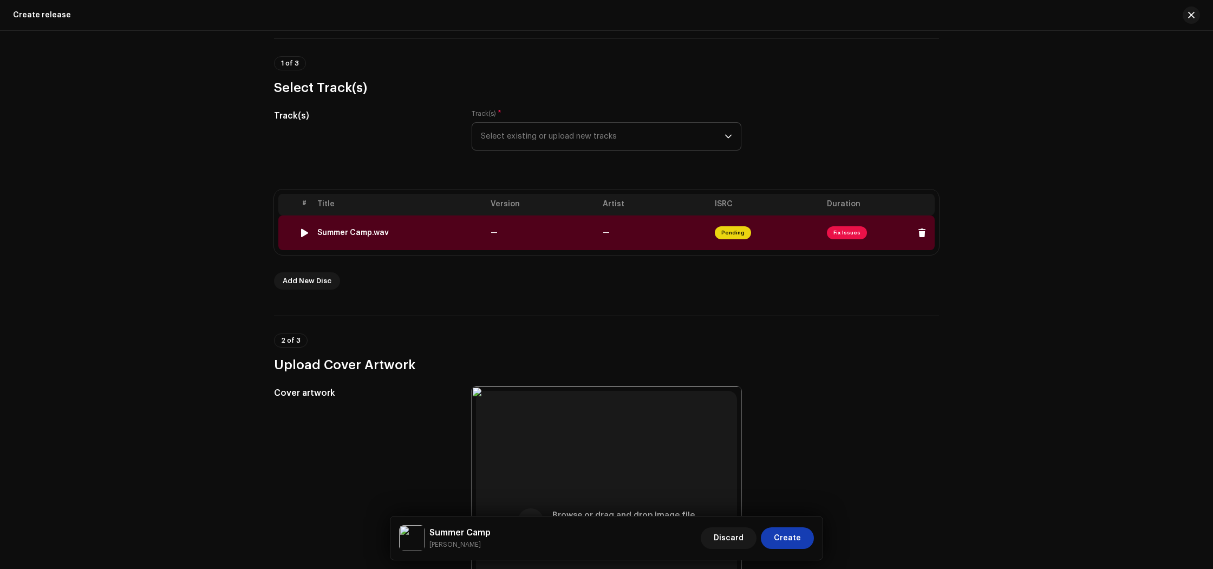
scroll to position [64, 0]
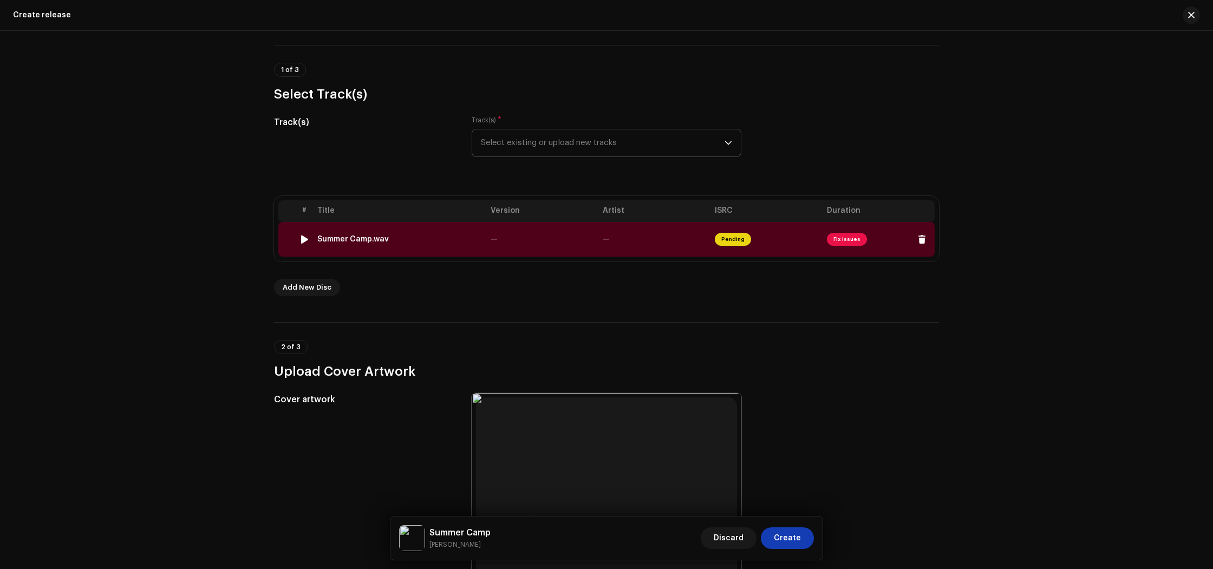
click at [840, 242] on span "Fix Issues" at bounding box center [847, 239] width 40 height 13
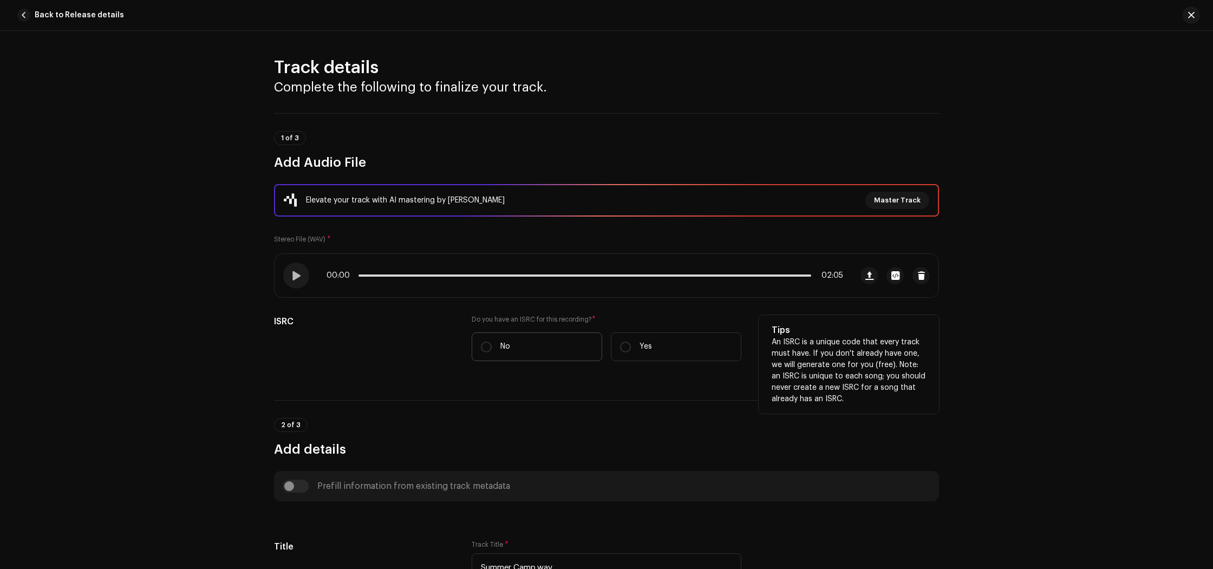
drag, startPoint x: 500, startPoint y: 348, endPoint x: 491, endPoint y: 348, distance: 9.8
click at [500, 348] on p "No" at bounding box center [505, 346] width 10 height 11
click at [492, 348] on input "No" at bounding box center [486, 347] width 11 height 11
radio input "true"
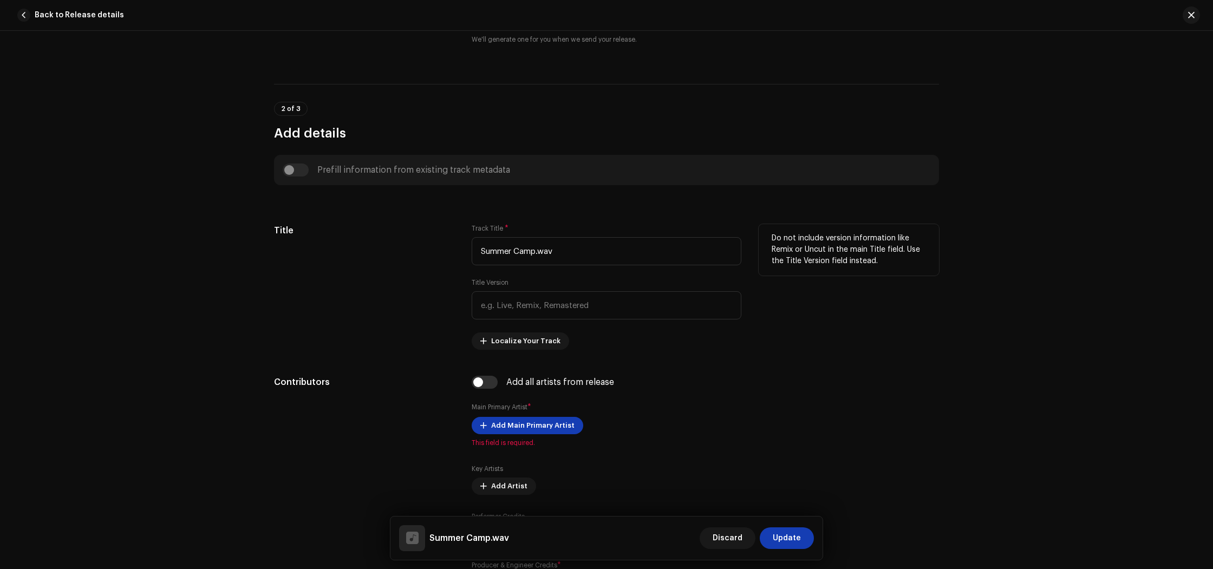
scroll to position [355, 0]
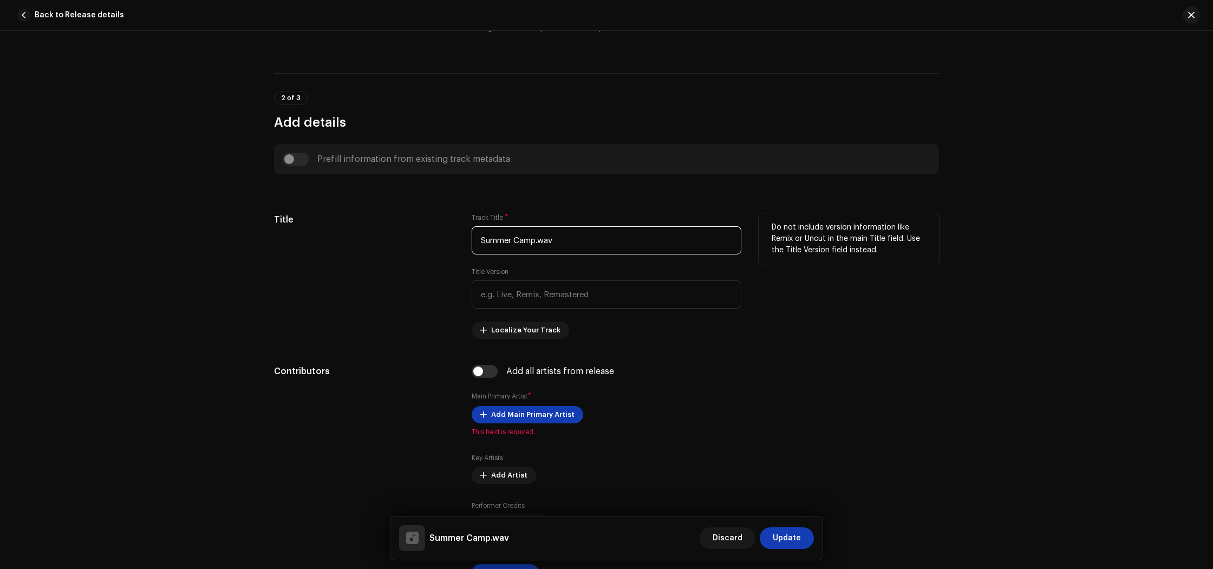
click at [596, 243] on input "Summer Camp.wav" at bounding box center [607, 240] width 270 height 28
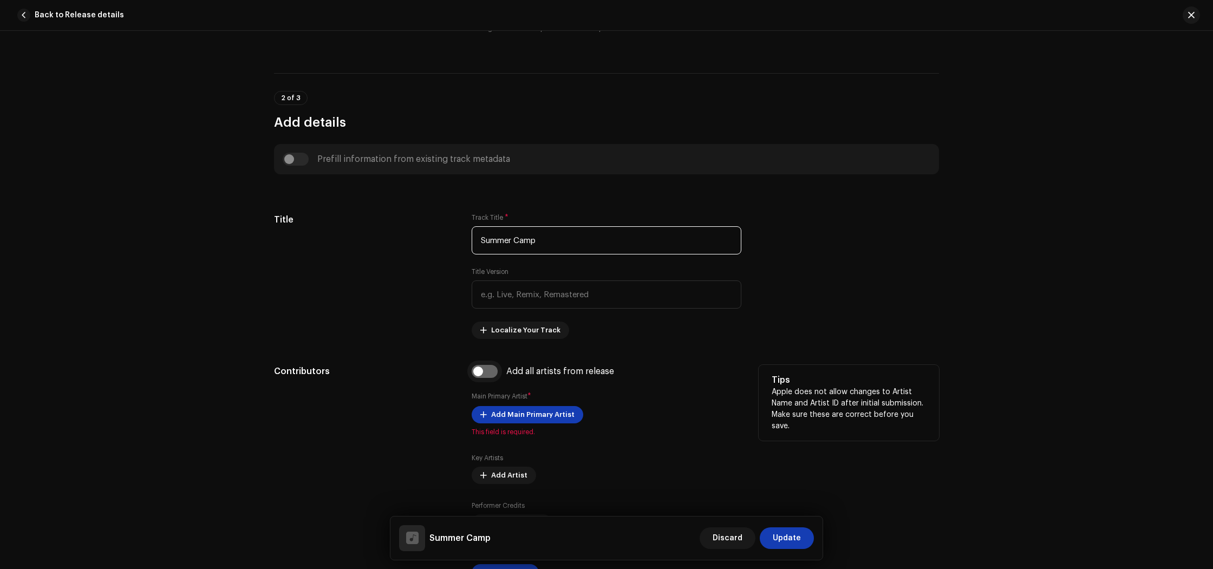
type input "Summer Camp"
click at [480, 372] on input "checkbox" at bounding box center [485, 371] width 26 height 13
checkbox input "true"
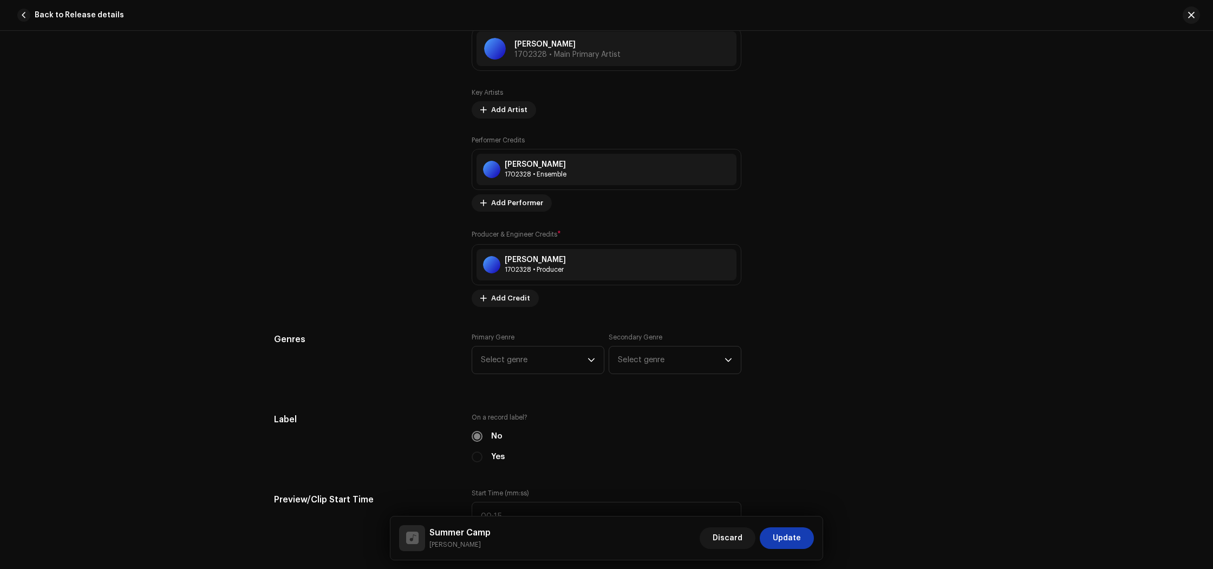
scroll to position [765, 0]
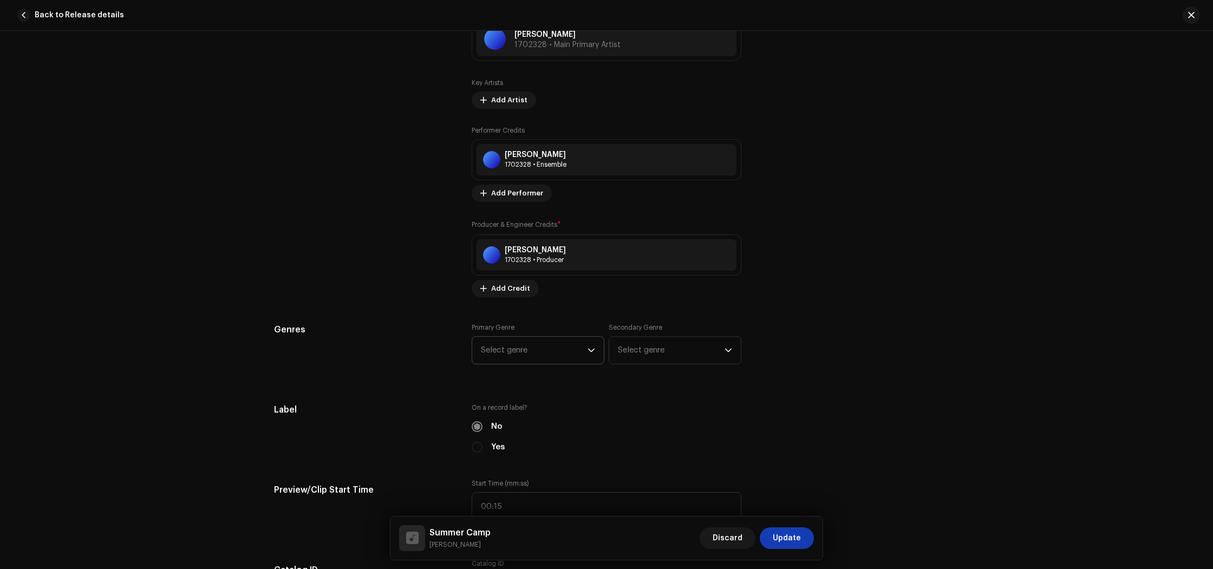
click at [533, 357] on span "Select genre" at bounding box center [534, 350] width 107 height 27
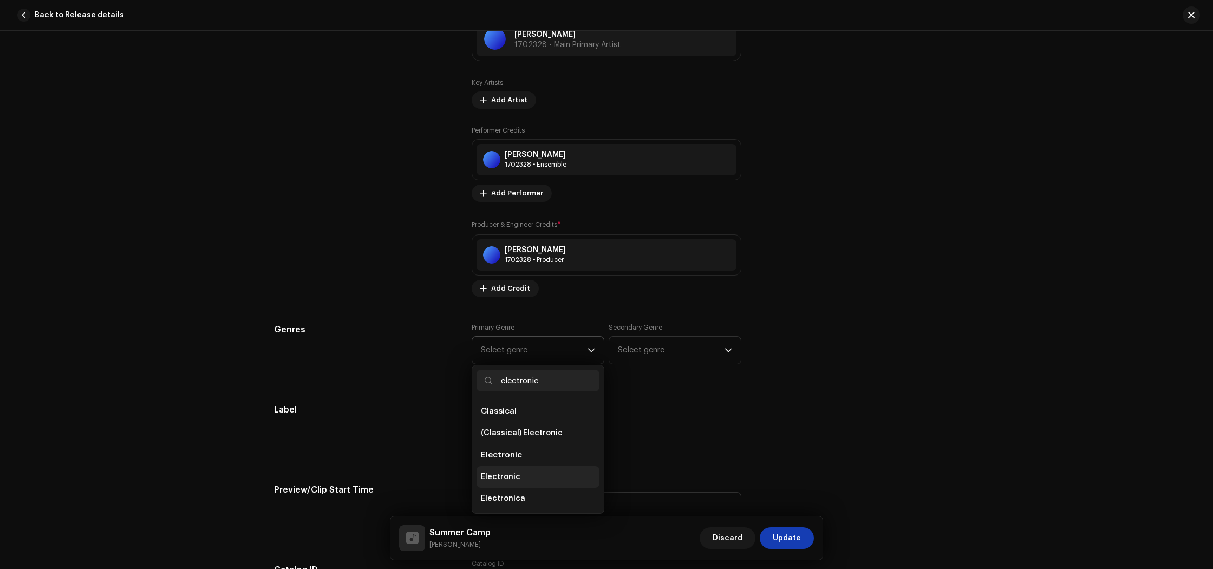
type input "electronic"
click at [524, 475] on li "Electronic" at bounding box center [538, 477] width 123 height 22
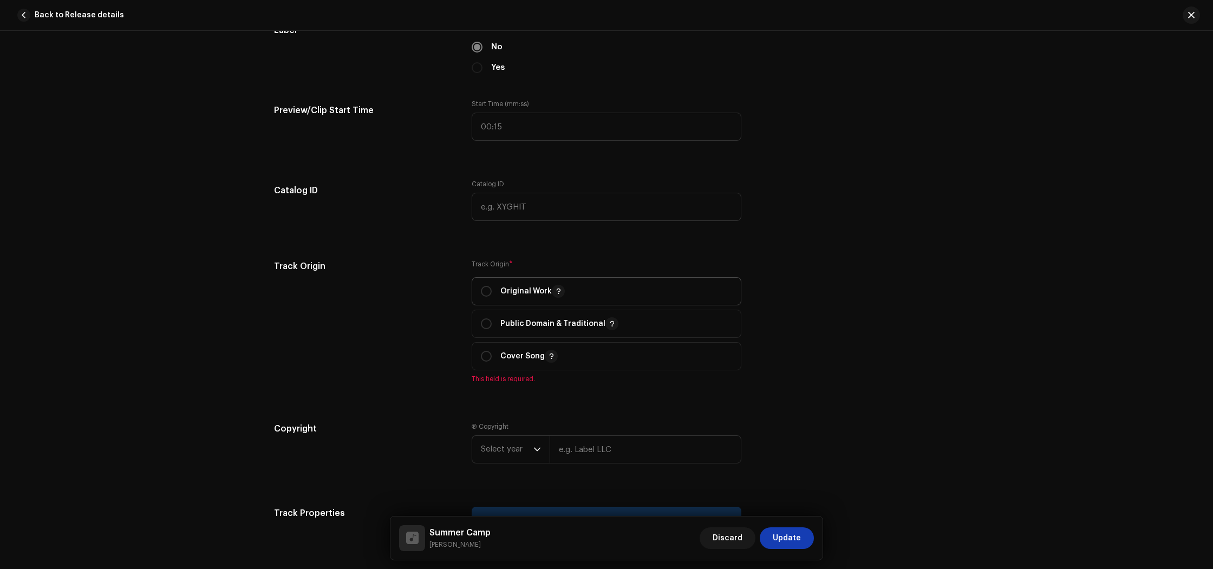
drag, startPoint x: 504, startPoint y: 297, endPoint x: 494, endPoint y: 299, distance: 10.0
click at [504, 297] on p "Original Work" at bounding box center [532, 291] width 64 height 13
radio input "true"
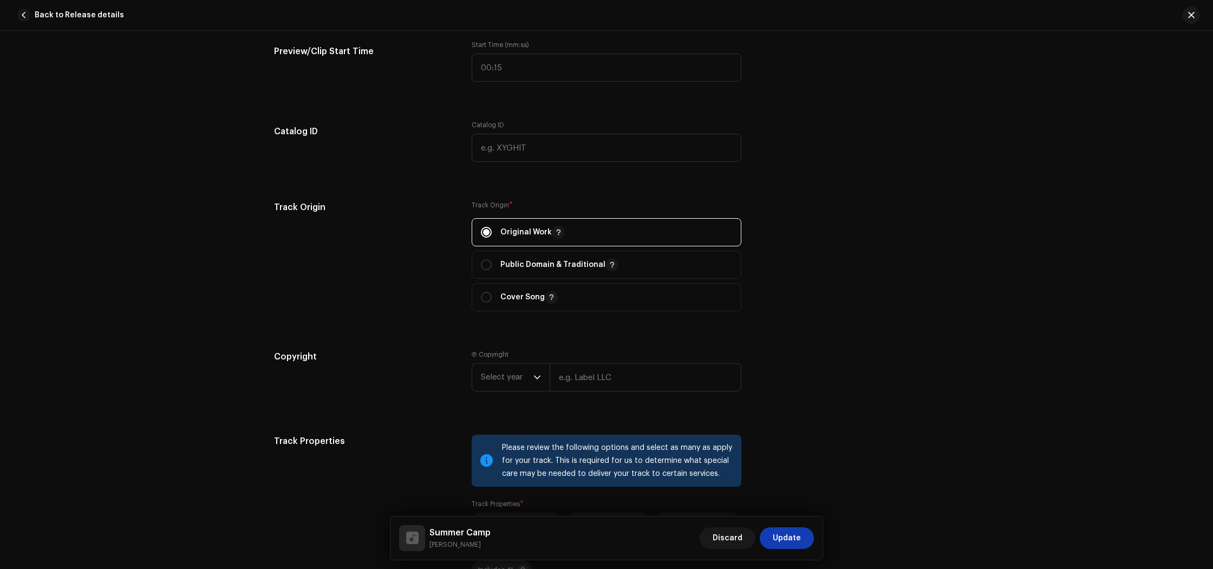
scroll to position [1216, 0]
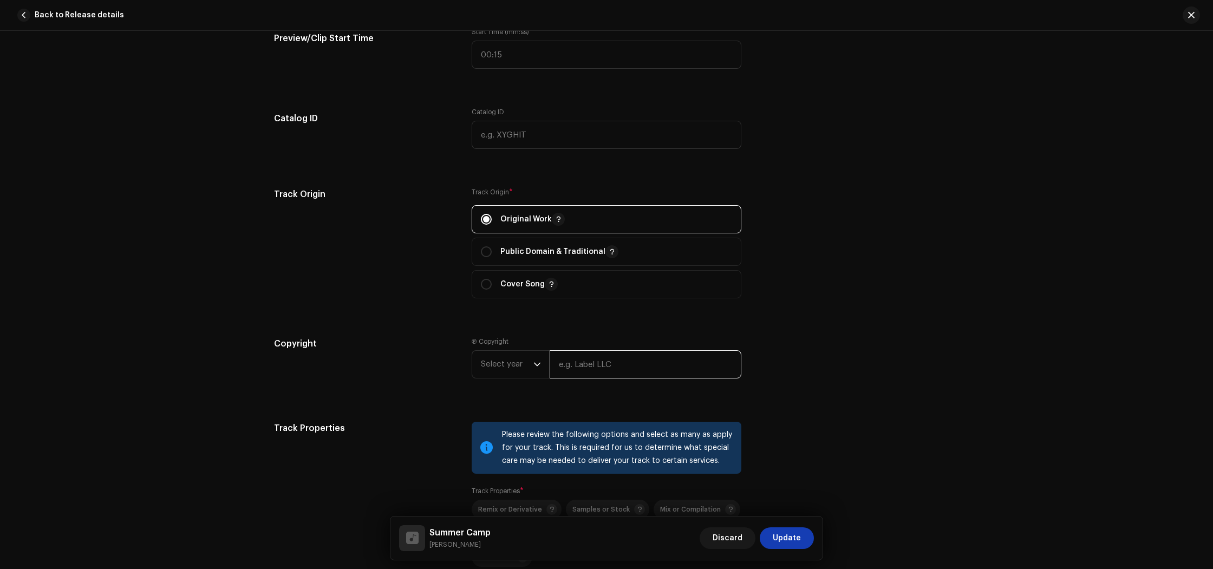
click at [594, 367] on input "text" at bounding box center [646, 364] width 192 height 28
paste input "[PERSON_NAME]"
type input "[PERSON_NAME]"
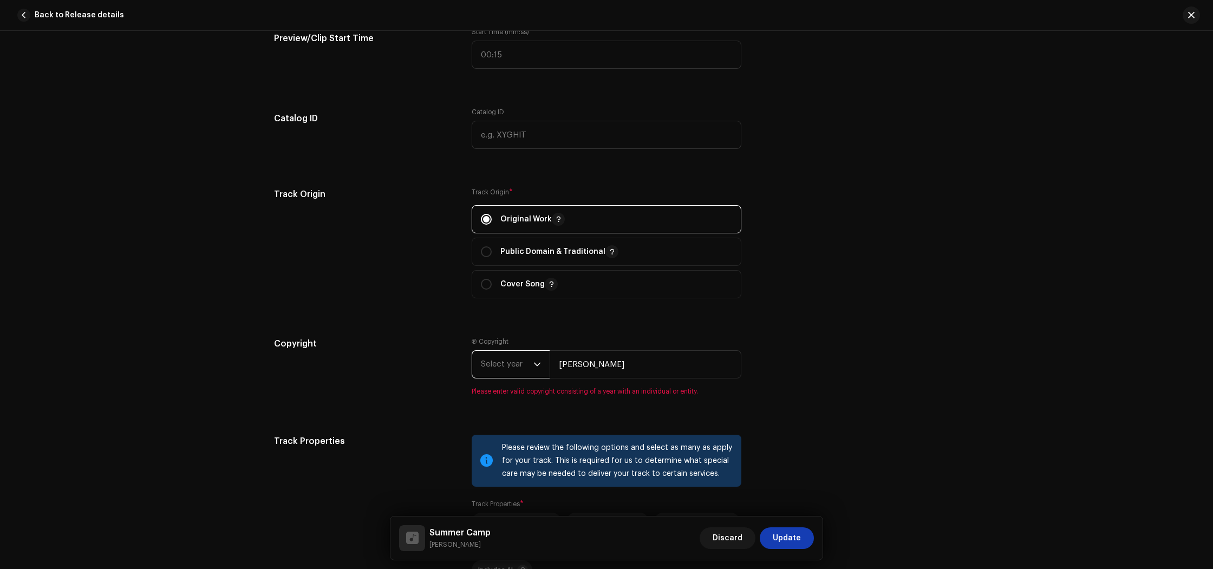
click at [498, 366] on span "Select year" at bounding box center [507, 364] width 53 height 27
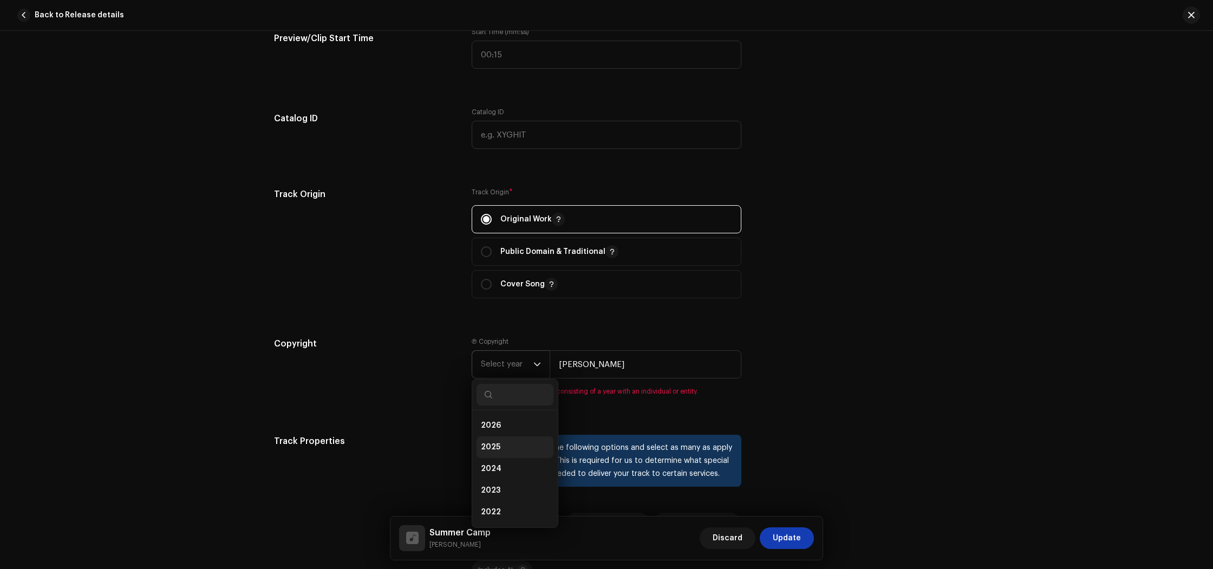
click at [499, 453] on li "2025" at bounding box center [515, 447] width 77 height 22
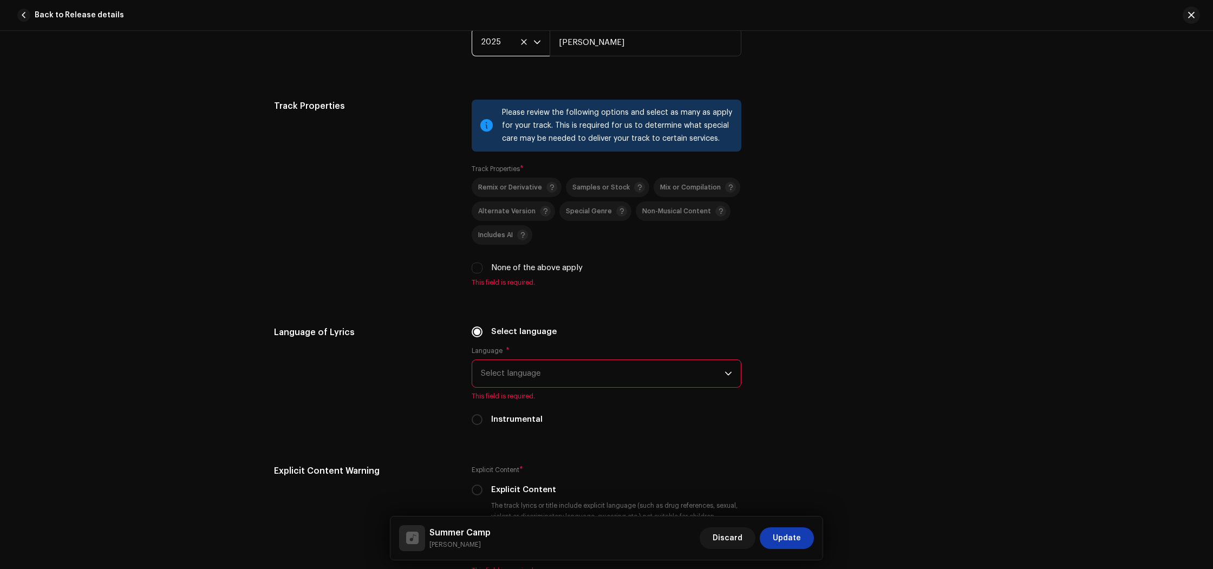
scroll to position [1493, 0]
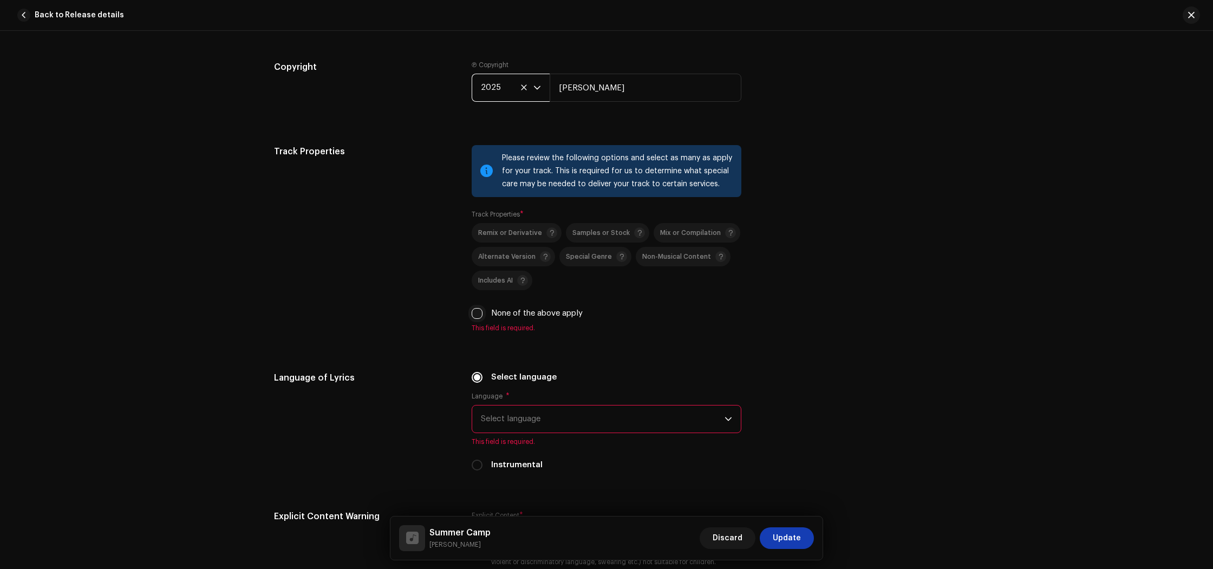
click at [478, 314] on input "None of the above apply" at bounding box center [477, 313] width 11 height 11
checkbox input "true"
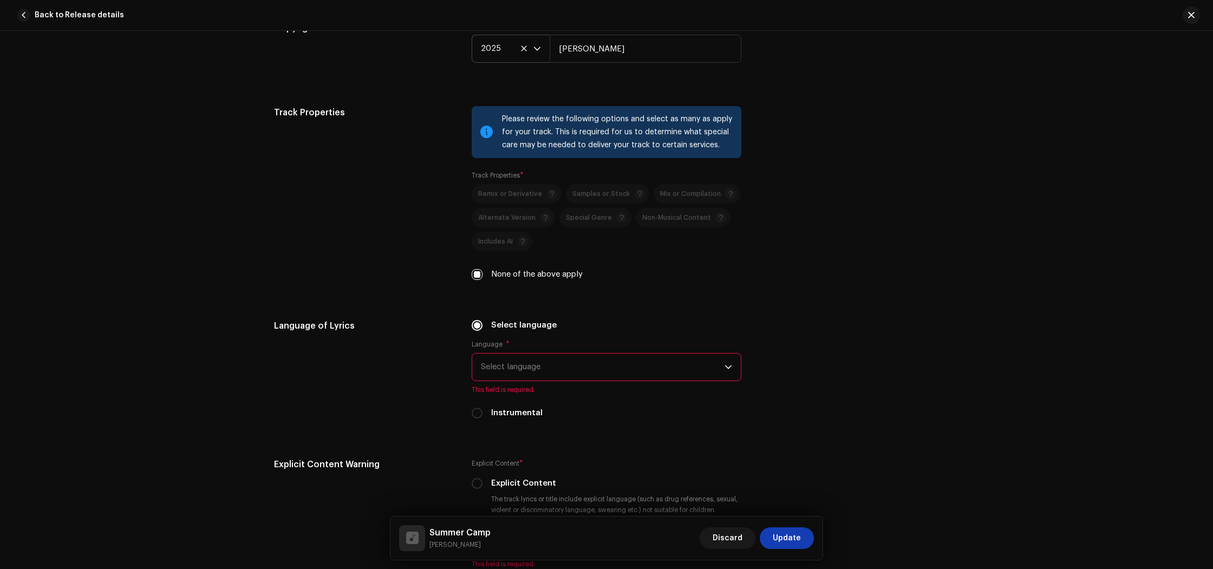
scroll to position [1536, 0]
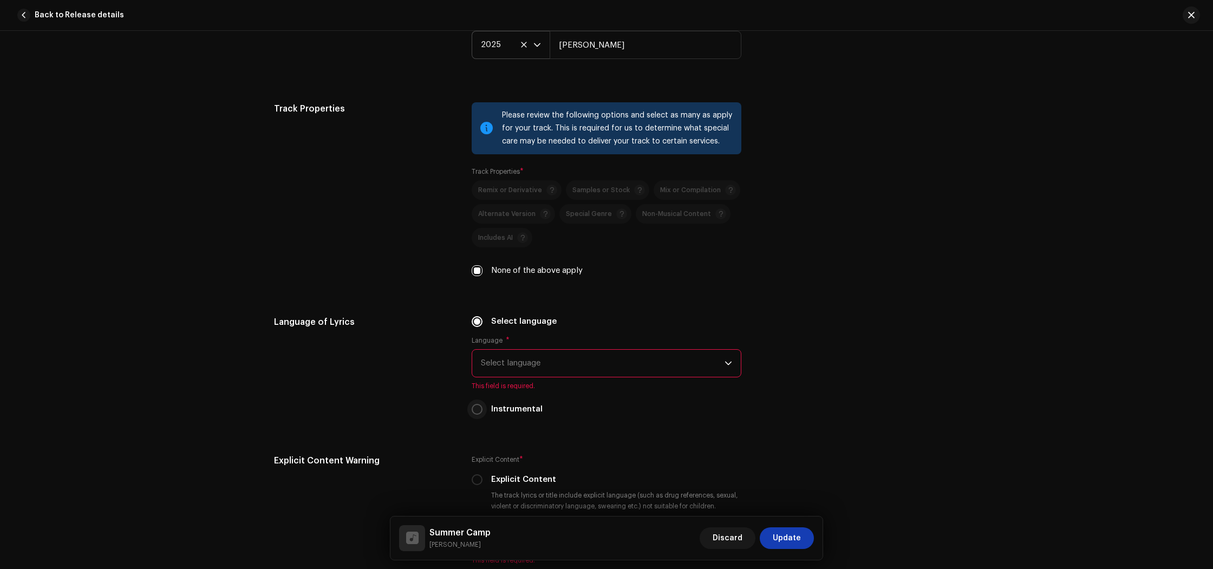
click at [472, 410] on input "Instrumental" at bounding box center [477, 409] width 11 height 11
radio input "true"
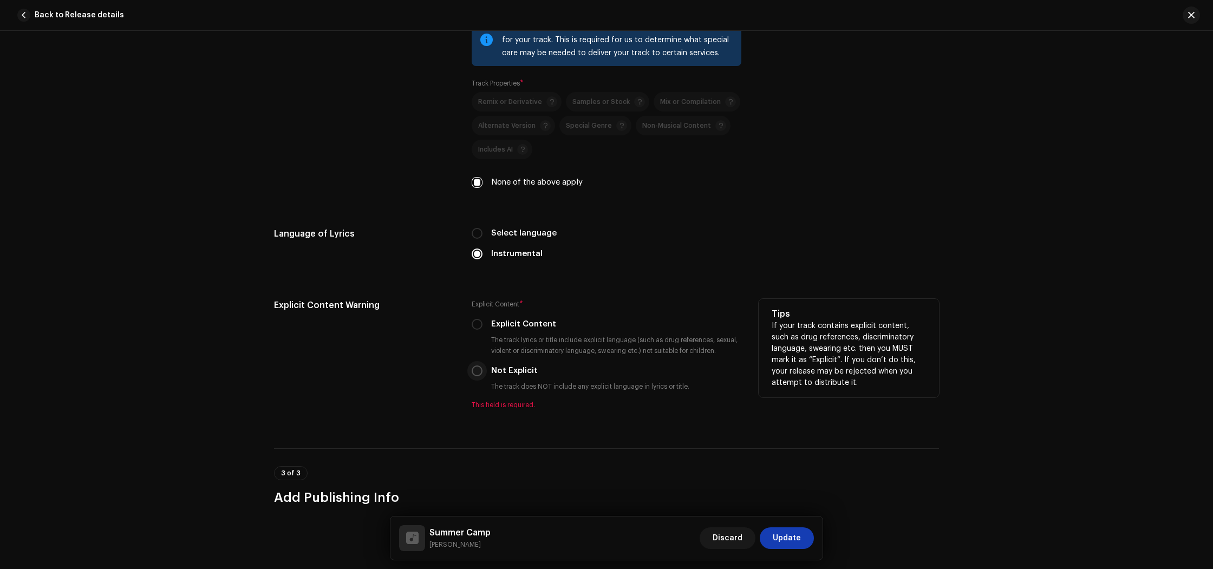
click at [472, 375] on input "Not Explicit" at bounding box center [477, 371] width 11 height 11
radio input "true"
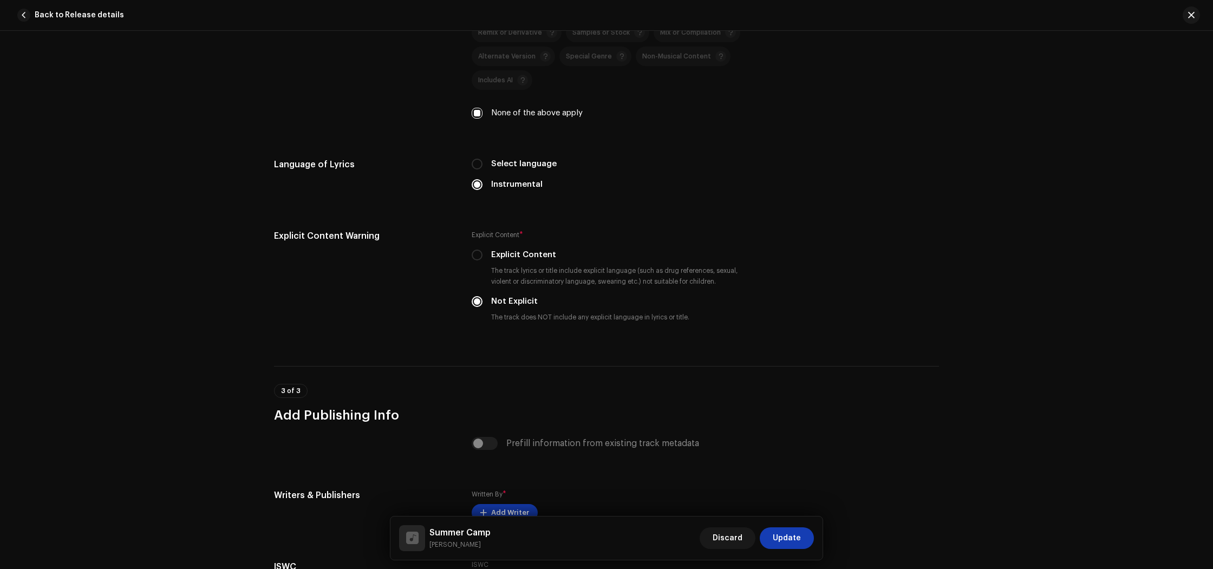
scroll to position [1839, 0]
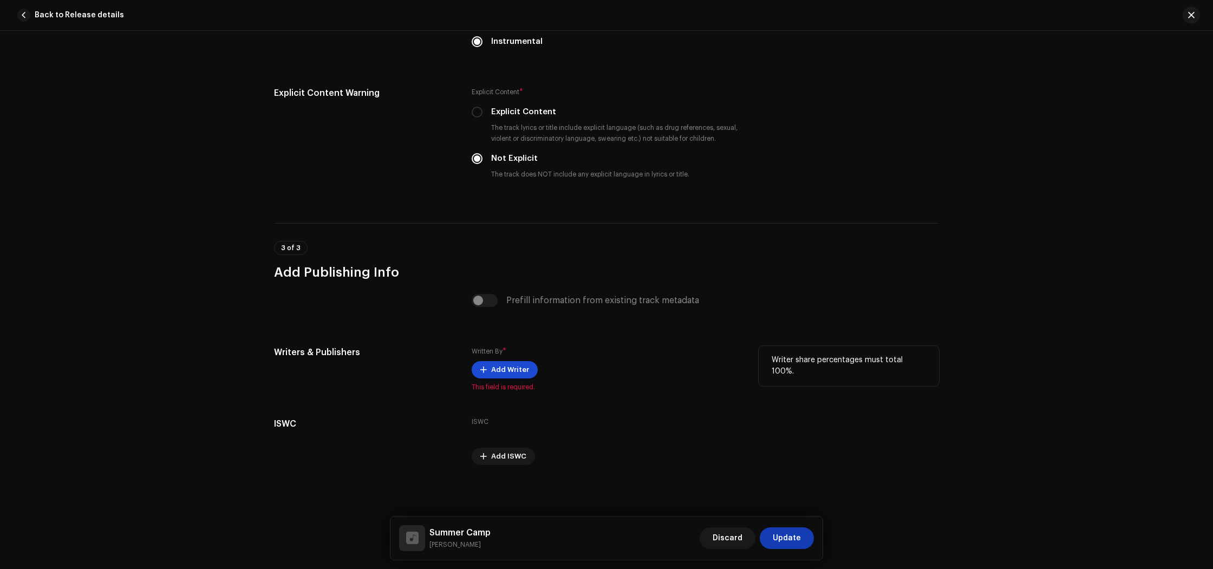
click at [494, 377] on span "Add Writer" at bounding box center [510, 370] width 38 height 22
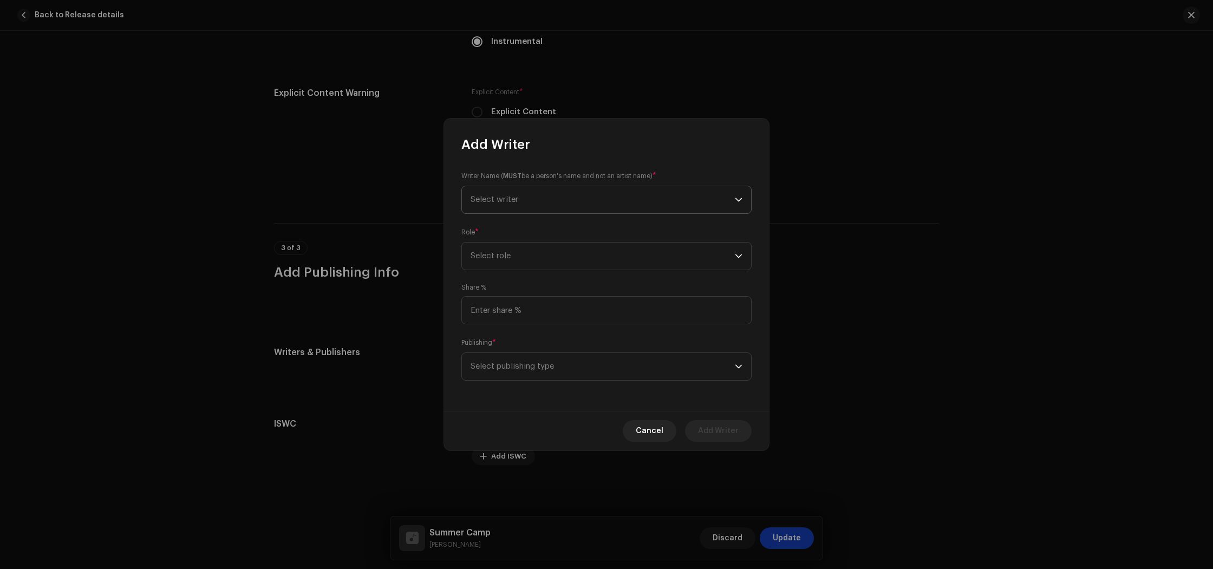
click at [531, 201] on span "Select writer" at bounding box center [603, 199] width 264 height 27
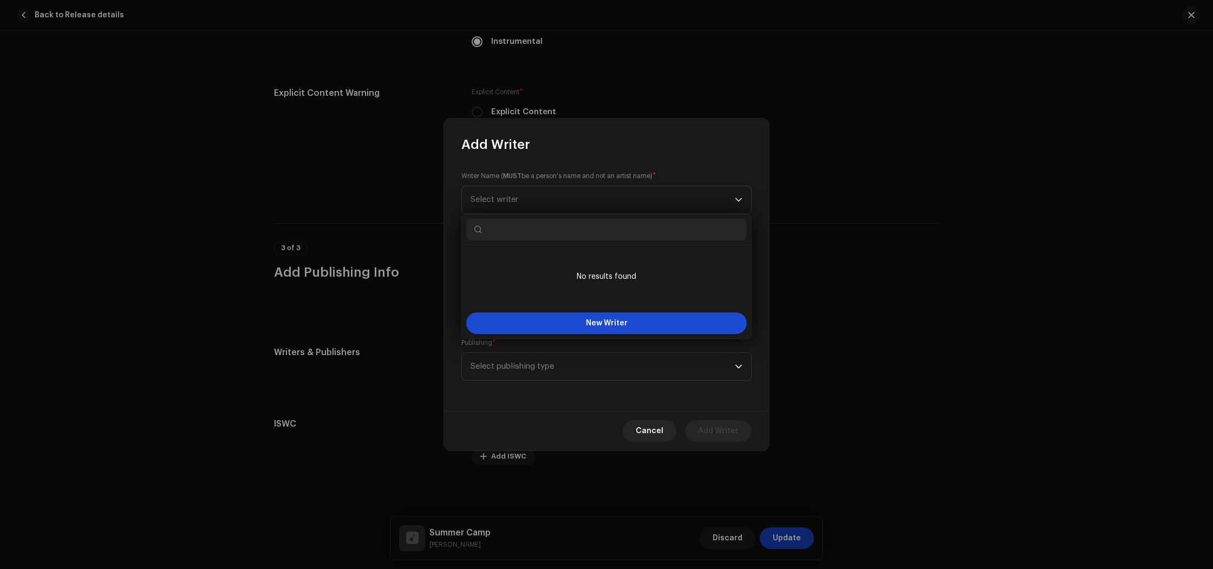
click at [582, 324] on button "New Writer" at bounding box center [606, 323] width 281 height 22
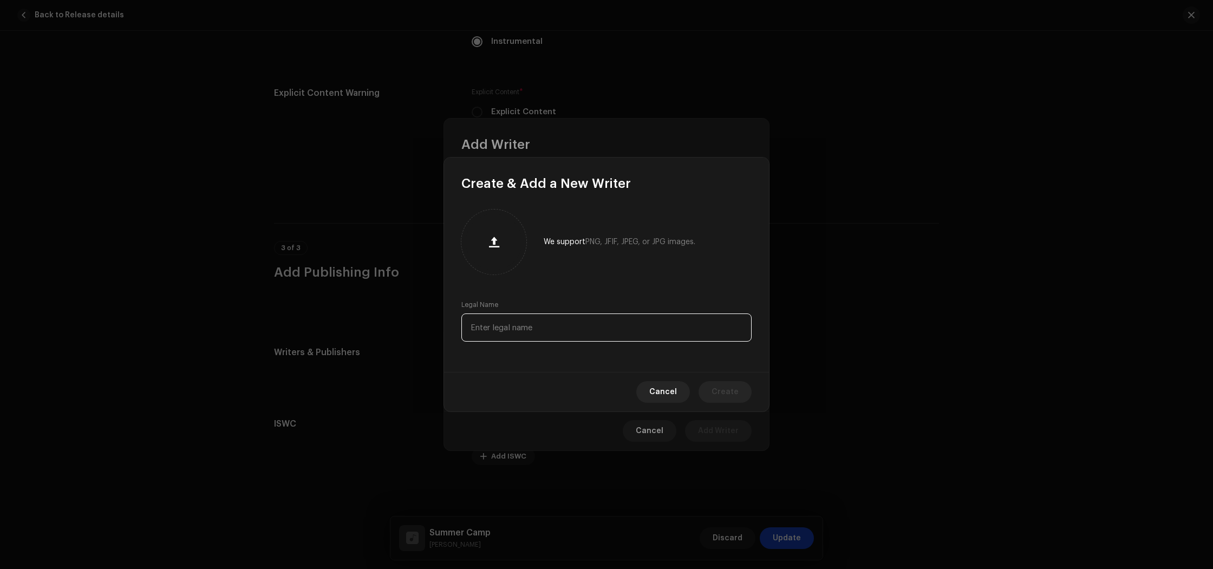
click at [500, 329] on input "text" at bounding box center [606, 328] width 290 height 28
paste input "[PERSON_NAME]"
type input "[PERSON_NAME]"
click at [728, 394] on span "Create" at bounding box center [725, 392] width 27 height 22
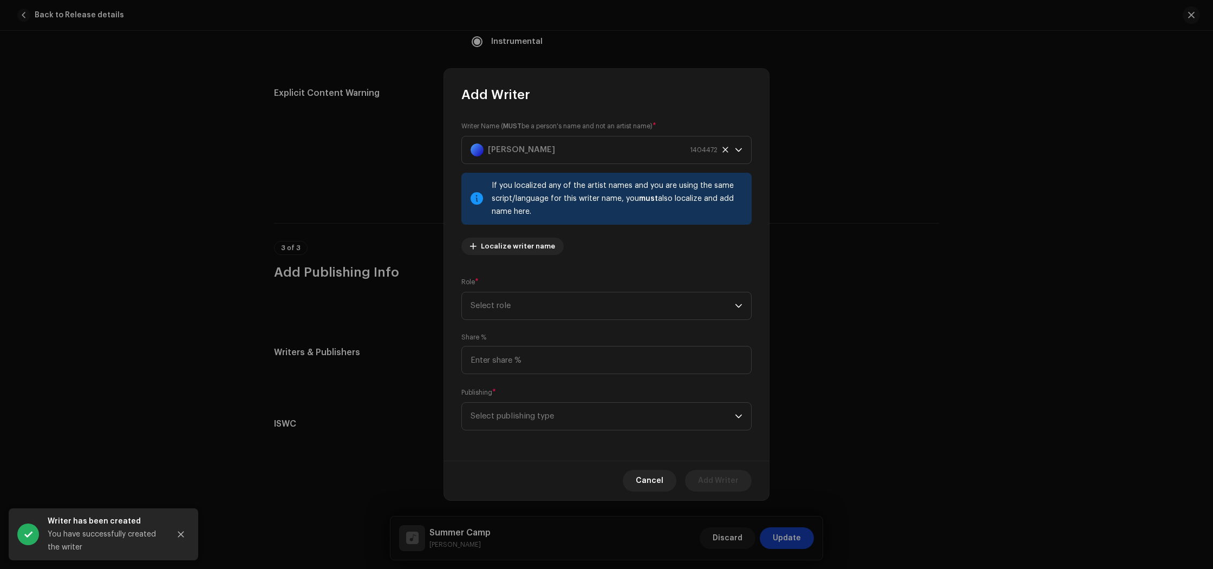
drag, startPoint x: 513, startPoint y: 326, endPoint x: 512, endPoint y: 321, distance: 5.5
click at [512, 322] on div "Writer Name ( MUST be a person's name and not an artist name) * [PERSON_NAME] 1…" at bounding box center [606, 281] width 325 height 357
click at [512, 319] on span "Select role" at bounding box center [603, 305] width 264 height 27
click at [510, 380] on li "Composer" at bounding box center [606, 379] width 281 height 22
click at [510, 361] on input at bounding box center [606, 360] width 290 height 28
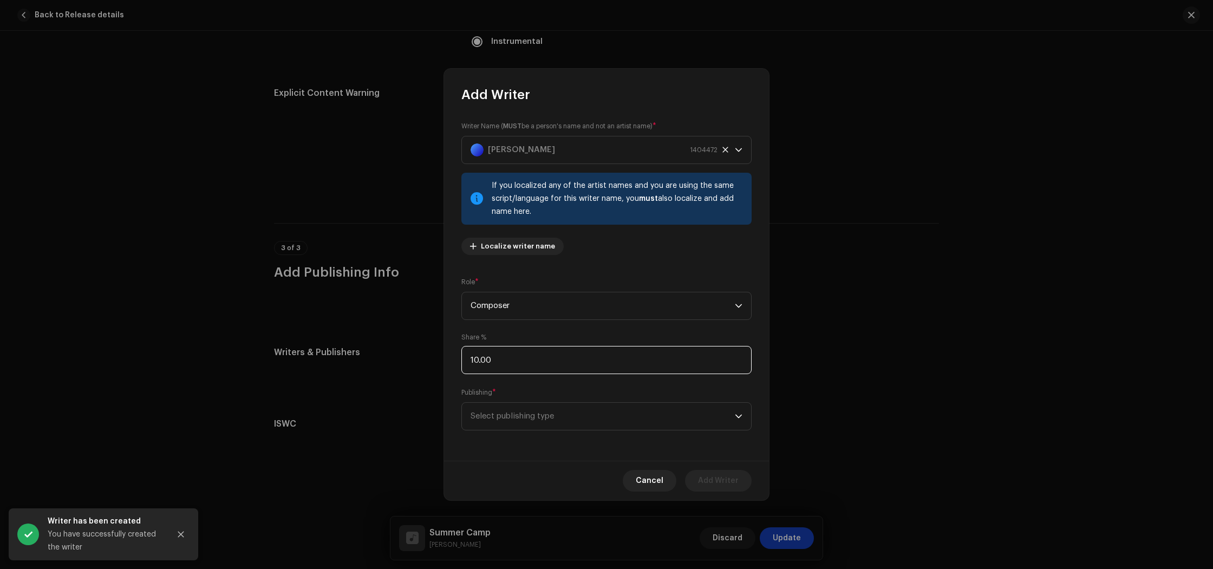
type input "100.00"
click at [535, 419] on span "Select publishing type" at bounding box center [603, 416] width 264 height 27
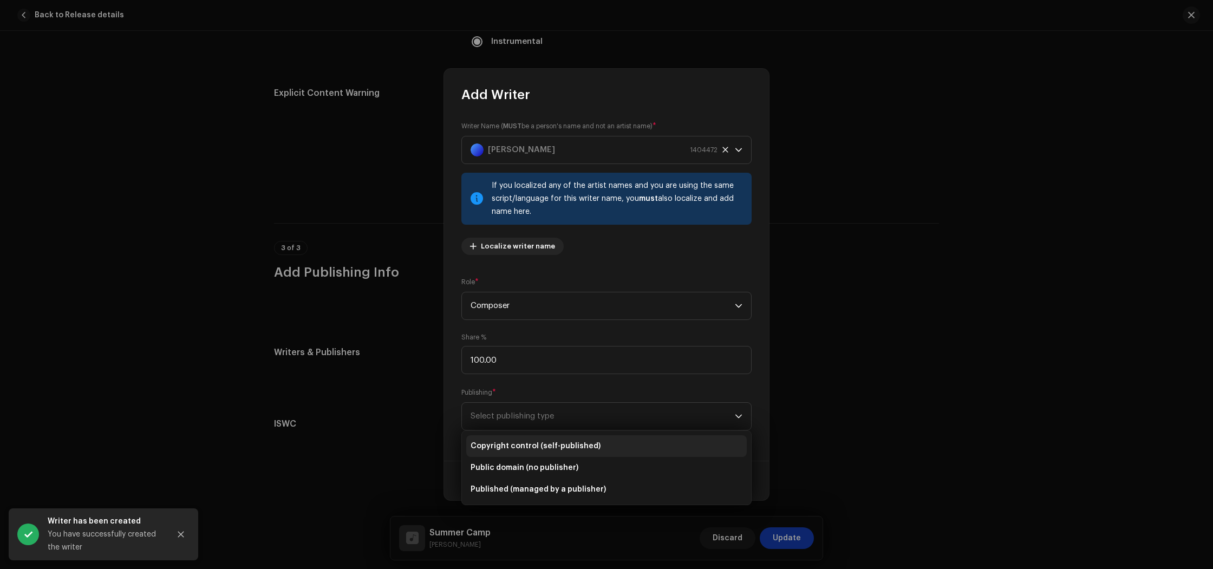
click at [537, 436] on li "Copyright control (self-published)" at bounding box center [606, 446] width 281 height 22
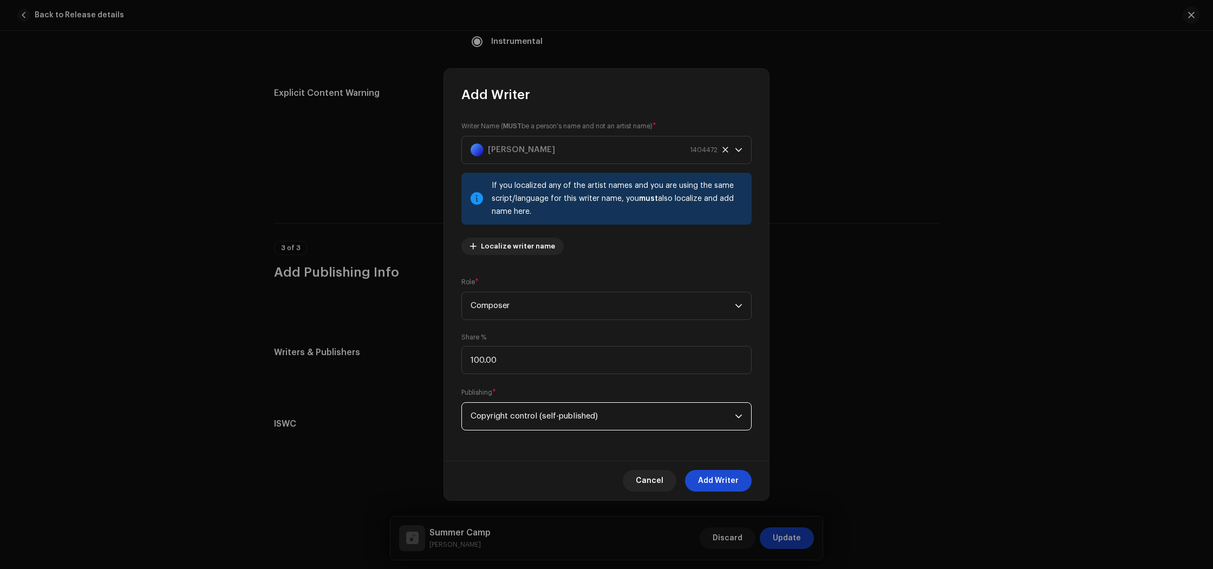
click at [714, 475] on span "Add Writer" at bounding box center [718, 481] width 41 height 22
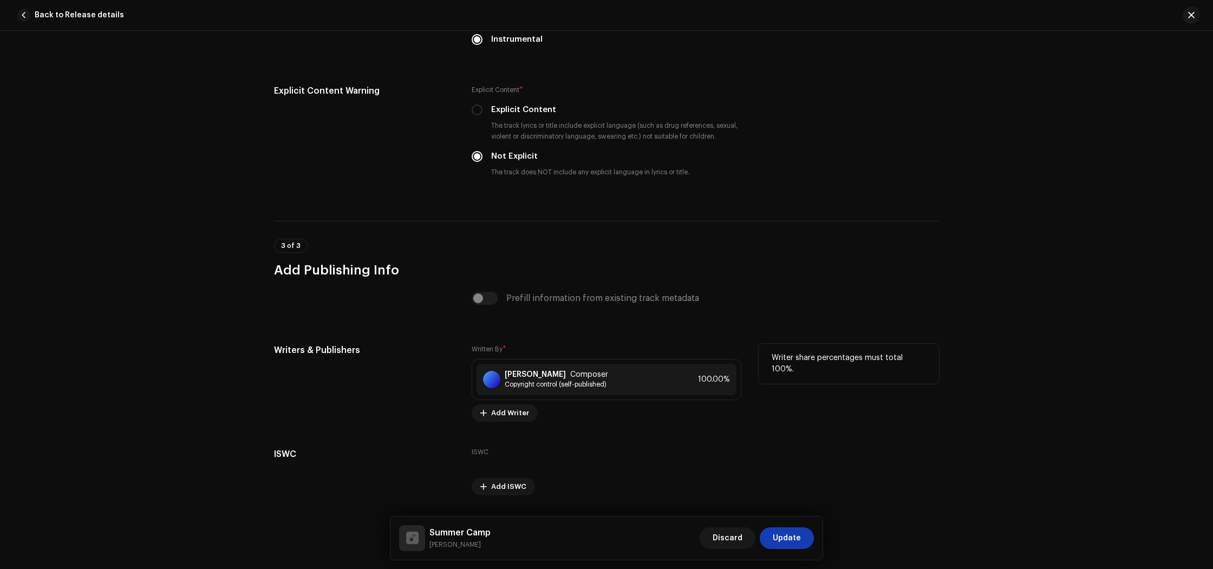
scroll to position [1871, 0]
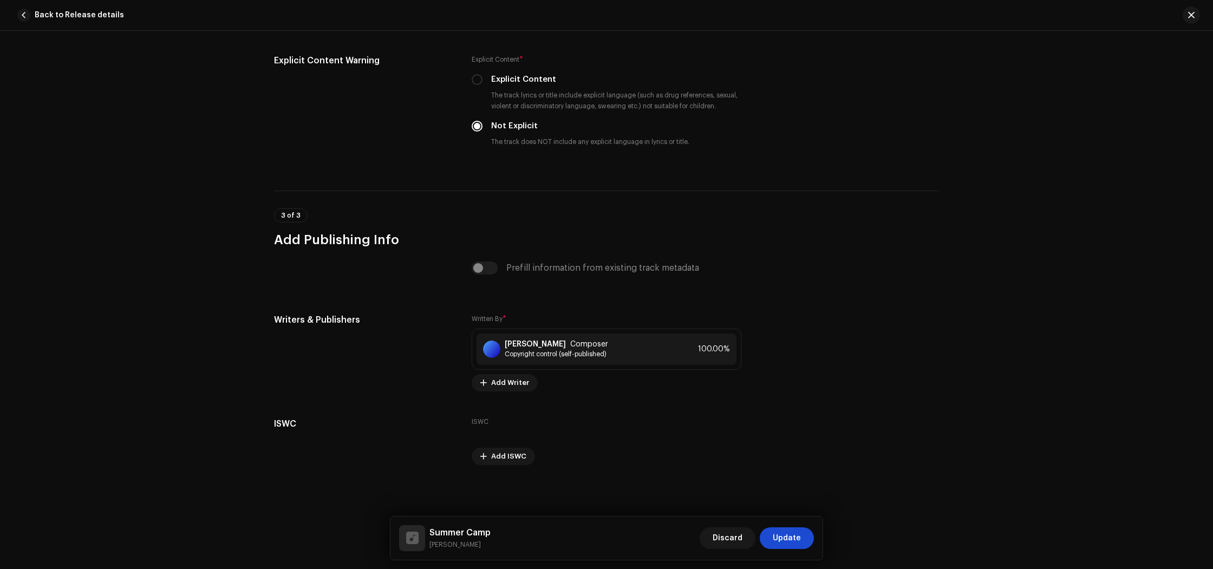
click at [787, 539] on span "Update" at bounding box center [787, 538] width 28 height 22
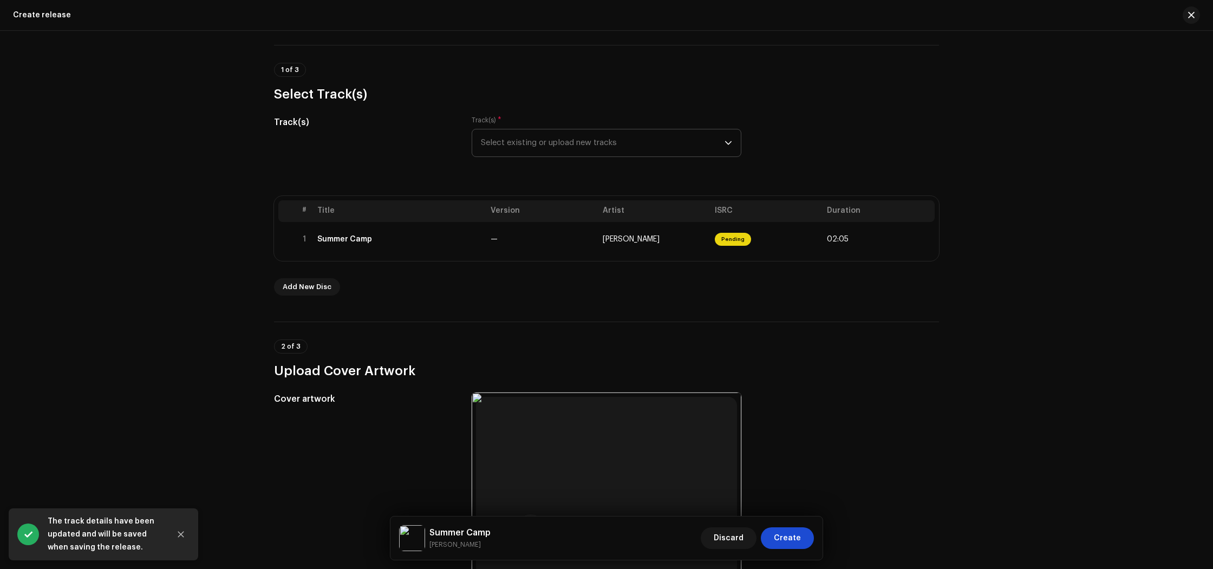
click at [790, 539] on span "Create" at bounding box center [787, 538] width 27 height 22
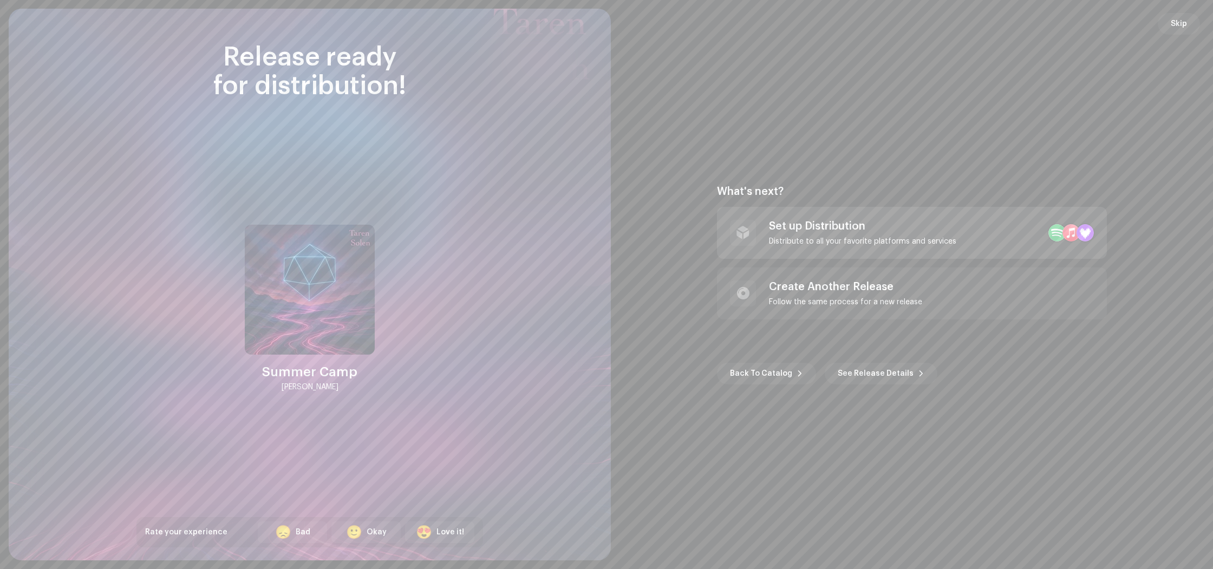
click at [913, 242] on div "Distribute to all your favorite platforms and services" at bounding box center [862, 241] width 187 height 9
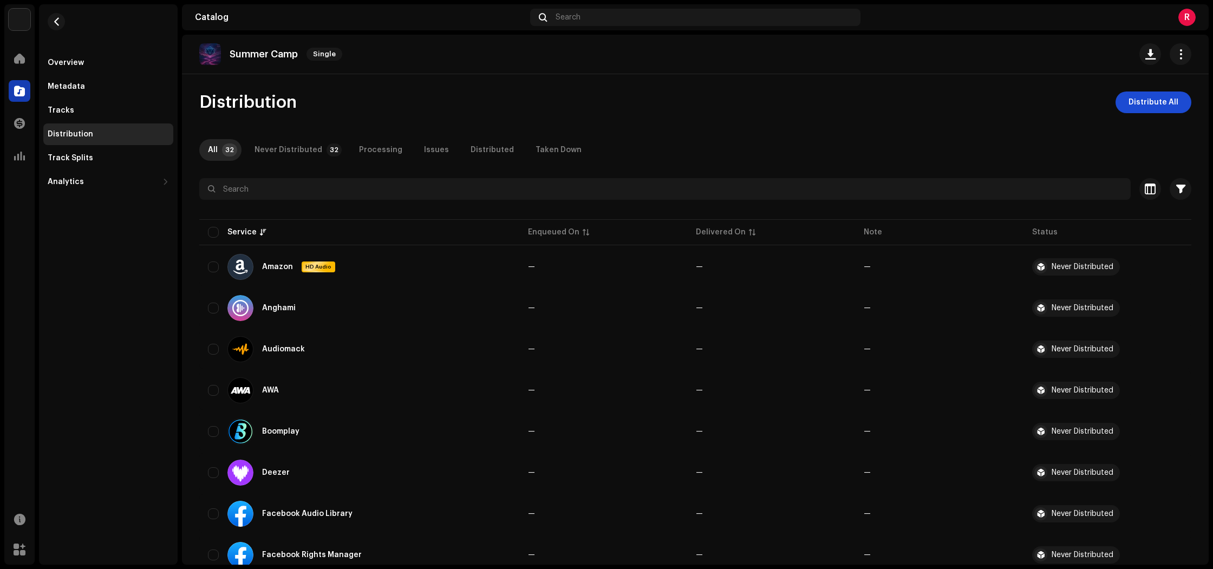
click at [1182, 106] on button "Distribute All" at bounding box center [1154, 103] width 76 height 22
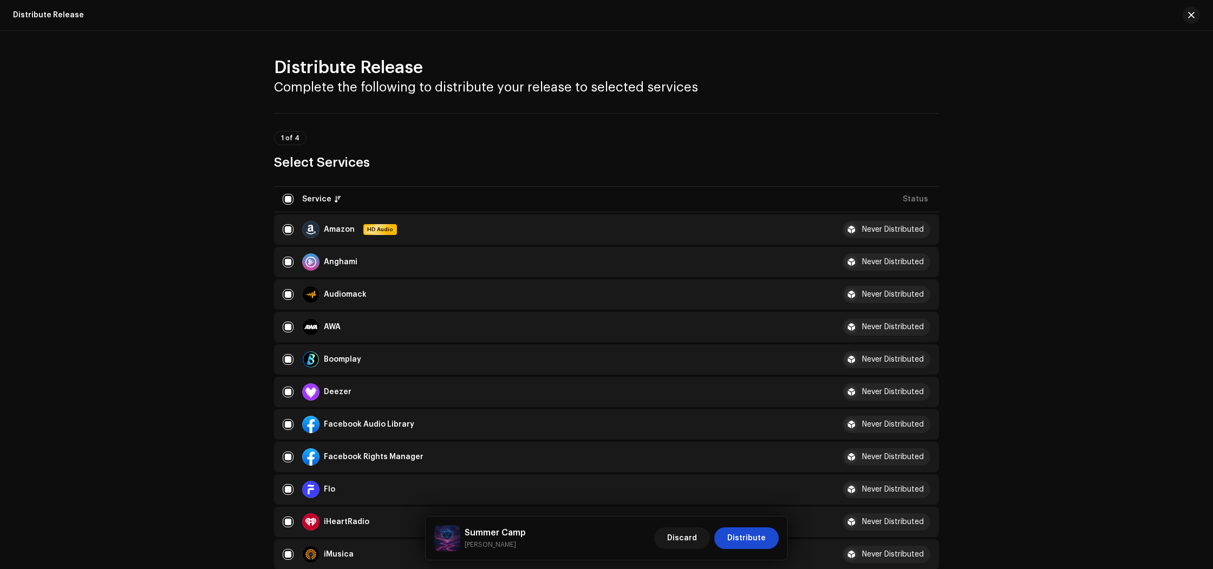
click at [752, 545] on span "Distribute" at bounding box center [746, 538] width 38 height 22
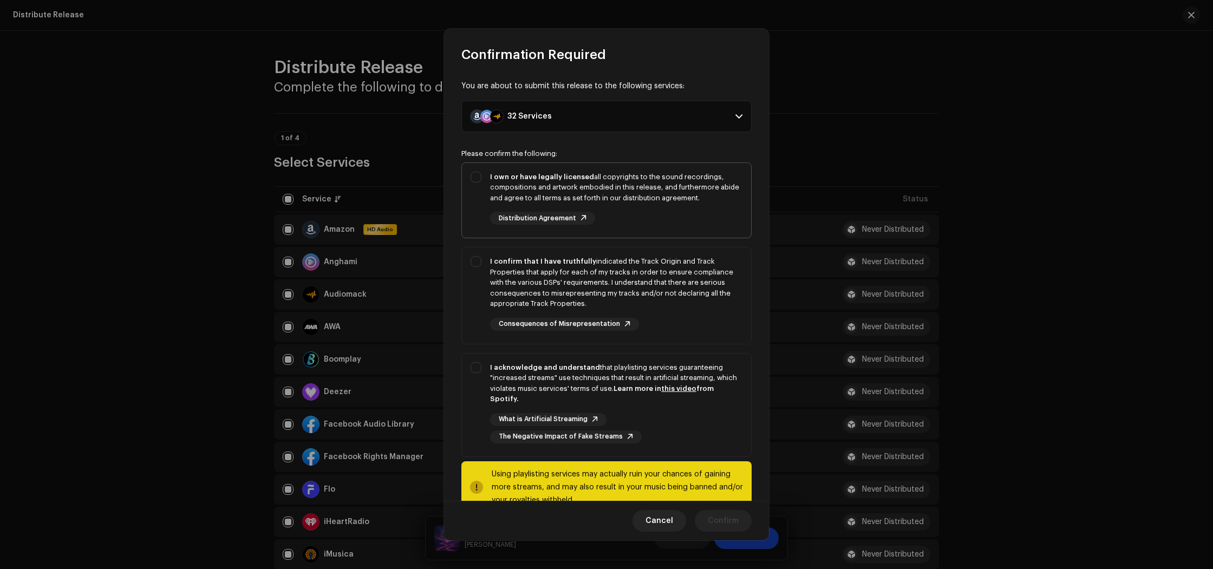
drag, startPoint x: 636, startPoint y: 166, endPoint x: 637, endPoint y: 172, distance: 6.0
click at [637, 167] on div "I own or have legally licensed all copyrights to the sound recordings, composit…" at bounding box center [606, 198] width 289 height 71
checkbox input "true"
click at [656, 270] on div "I confirm that I have truthfully indicated the Track Origin and Track Propertie…" at bounding box center [616, 282] width 252 height 53
checkbox input "true"
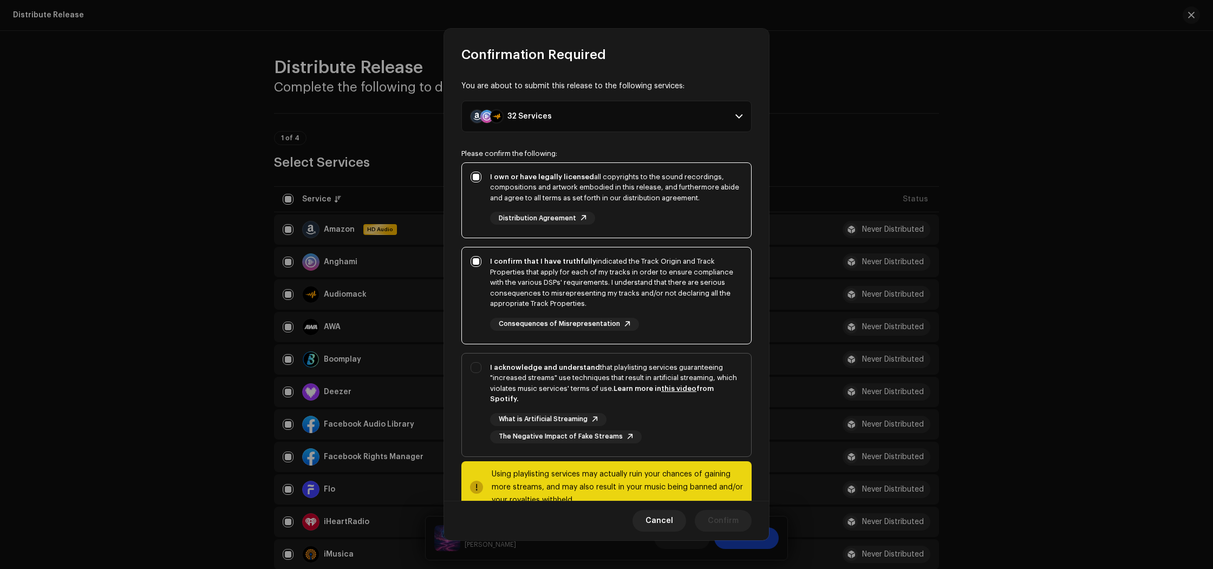
click at [629, 392] on div "I acknowledge and understand that playlisting services guaranteeing "increased …" at bounding box center [616, 383] width 252 height 42
checkbox input "true"
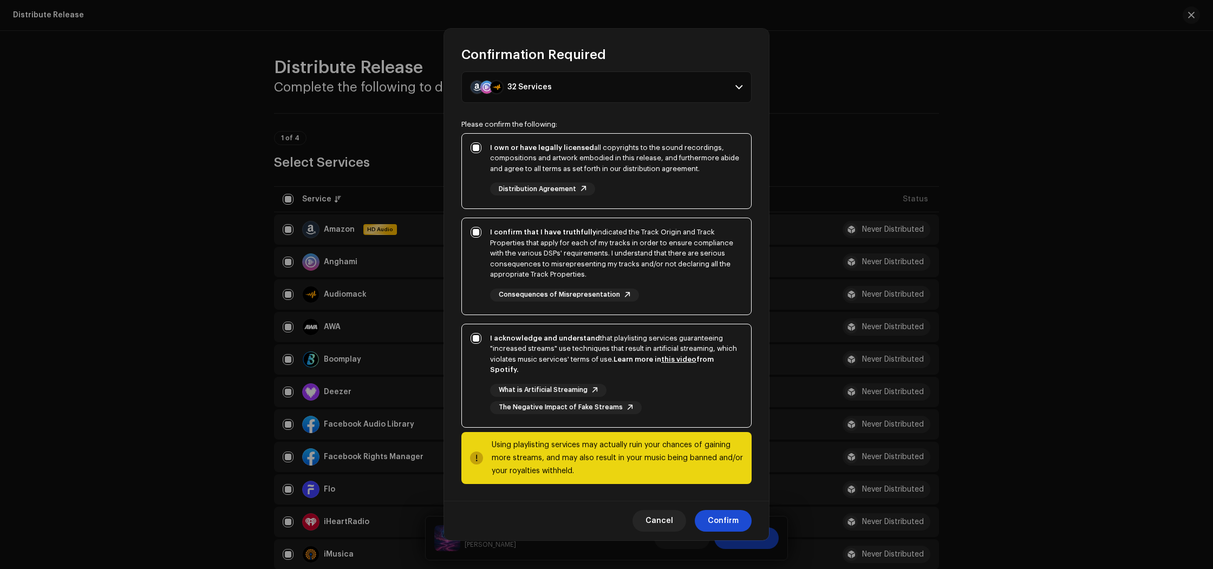
click at [729, 527] on span "Confirm" at bounding box center [723, 521] width 31 height 22
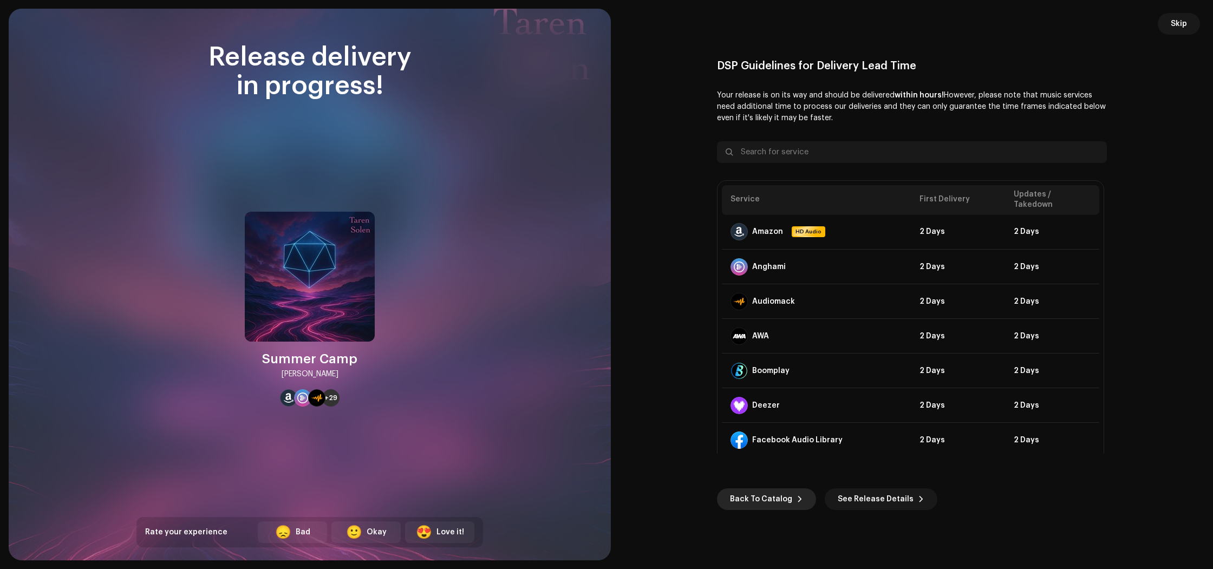
click at [751, 497] on span "Back To Catalog" at bounding box center [761, 499] width 62 height 22
